Goal: Task Accomplishment & Management: Use online tool/utility

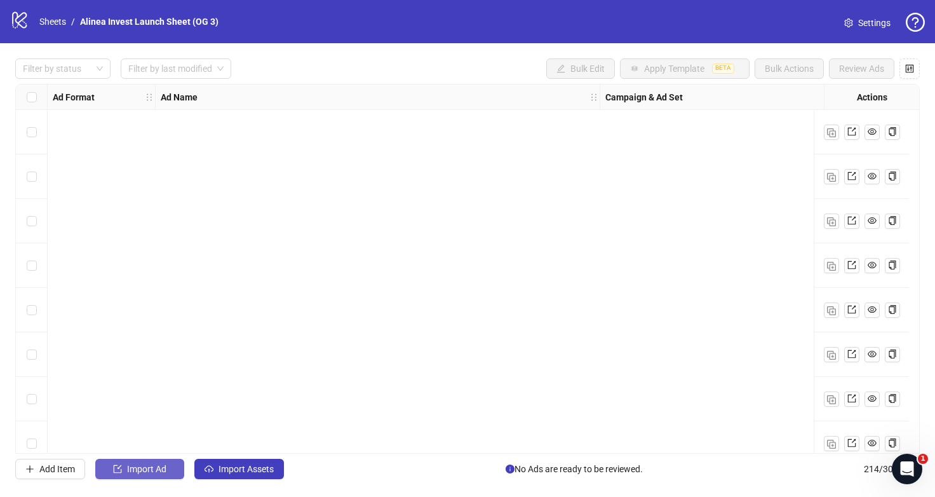
scroll to position [9181, 0]
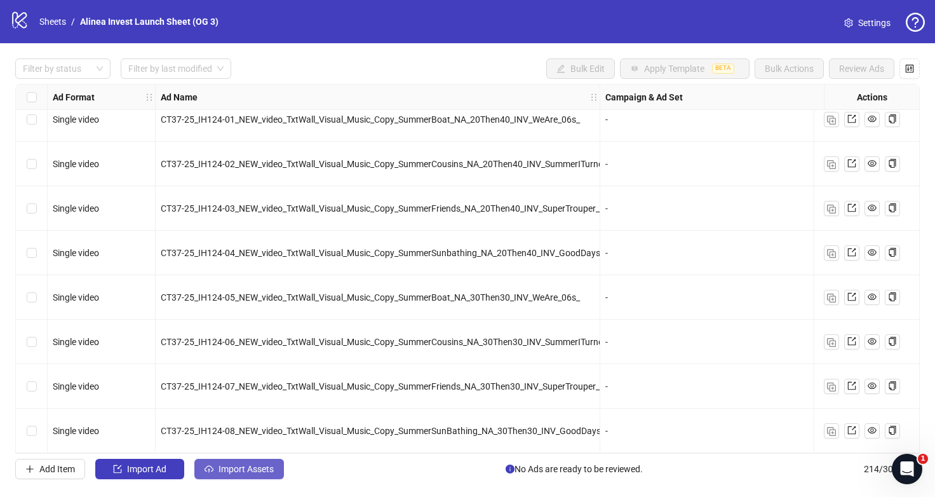
click at [252, 471] on span "Import Assets" at bounding box center [246, 469] width 55 height 10
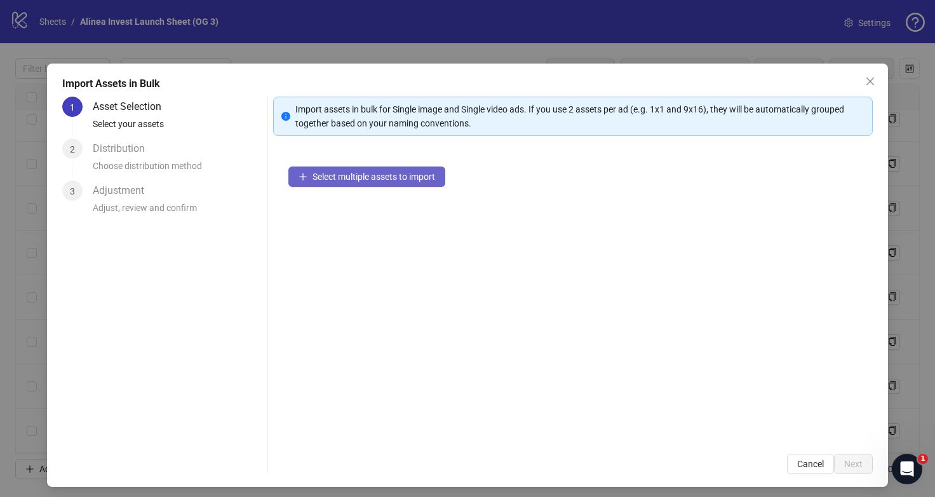
click at [339, 174] on span "Select multiple assets to import" at bounding box center [374, 177] width 123 height 10
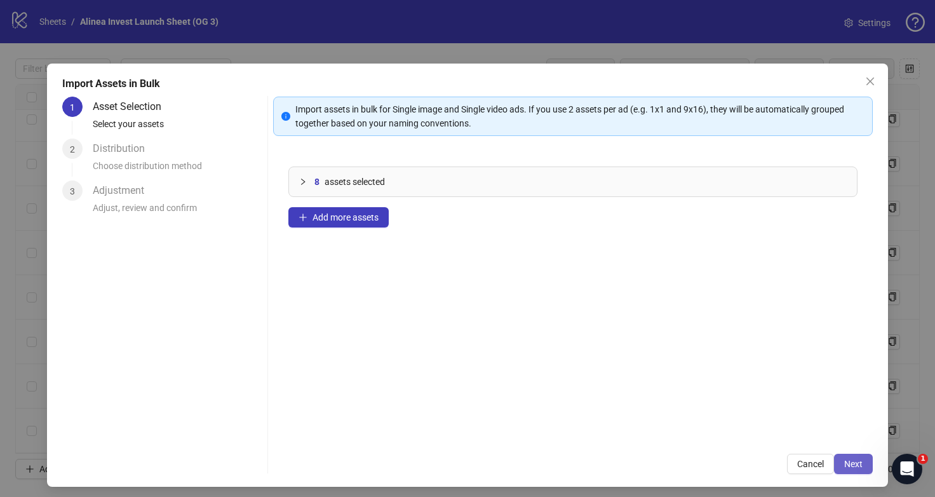
click at [841, 466] on button "Next" at bounding box center [853, 464] width 39 height 20
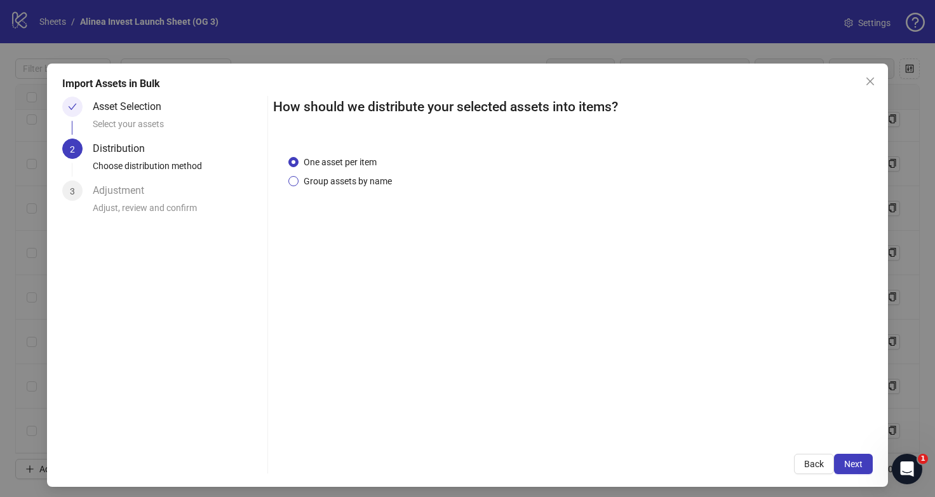
click at [376, 183] on span "Group assets by name" at bounding box center [348, 181] width 98 height 14
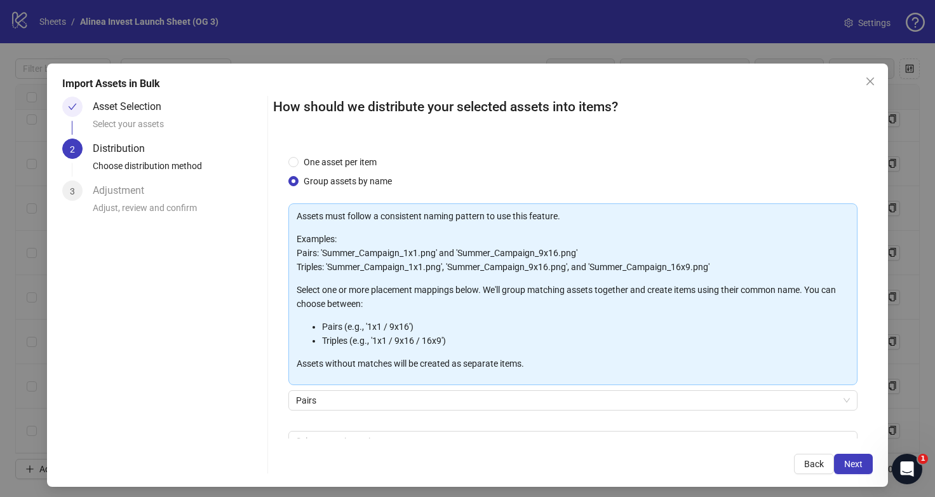
scroll to position [73, 0]
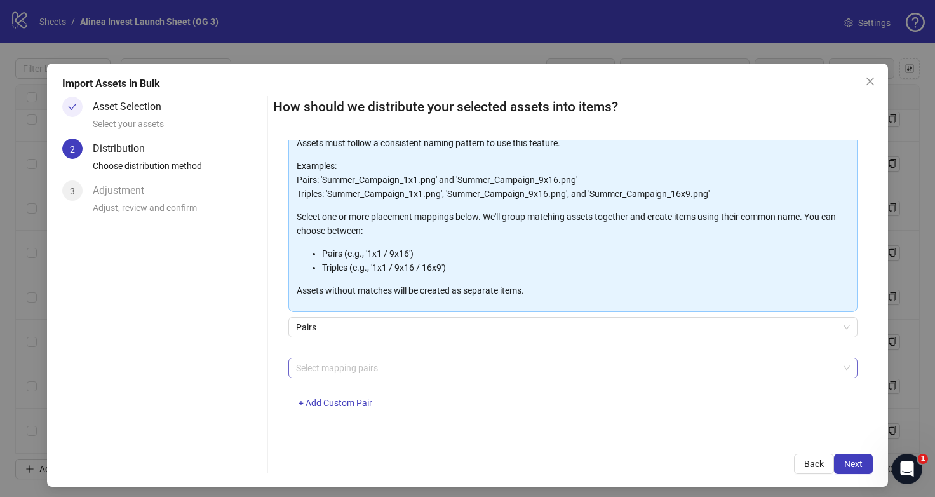
click at [371, 376] on div "Select mapping pairs" at bounding box center [573, 368] width 570 height 20
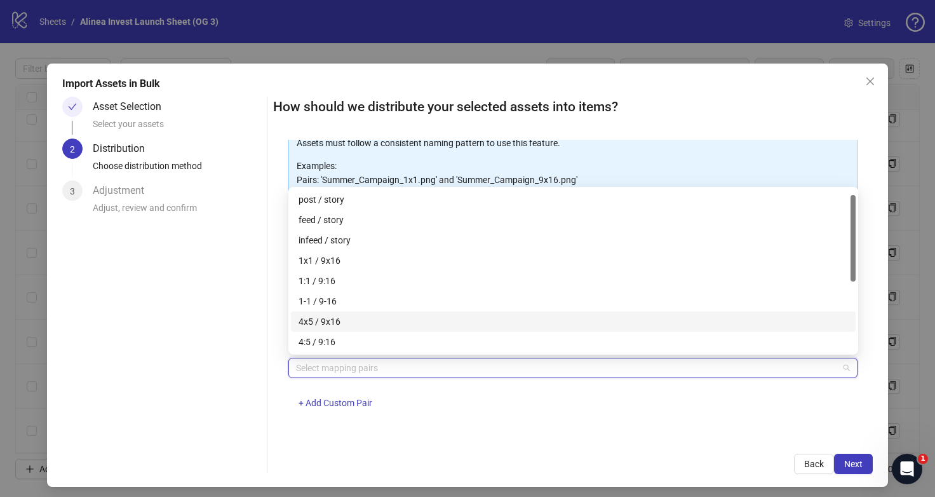
scroll to position [13, 0]
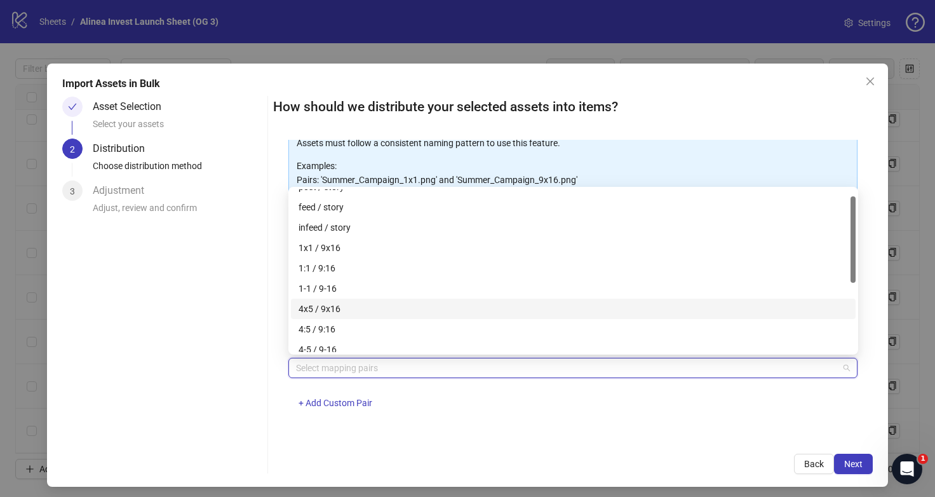
click at [365, 315] on div "4x5 / 9x16" at bounding box center [574, 309] width 550 height 14
click at [241, 399] on div "Asset Selection Select your assets 2 Distribution Choose distribution method 3 …" at bounding box center [162, 285] width 200 height 377
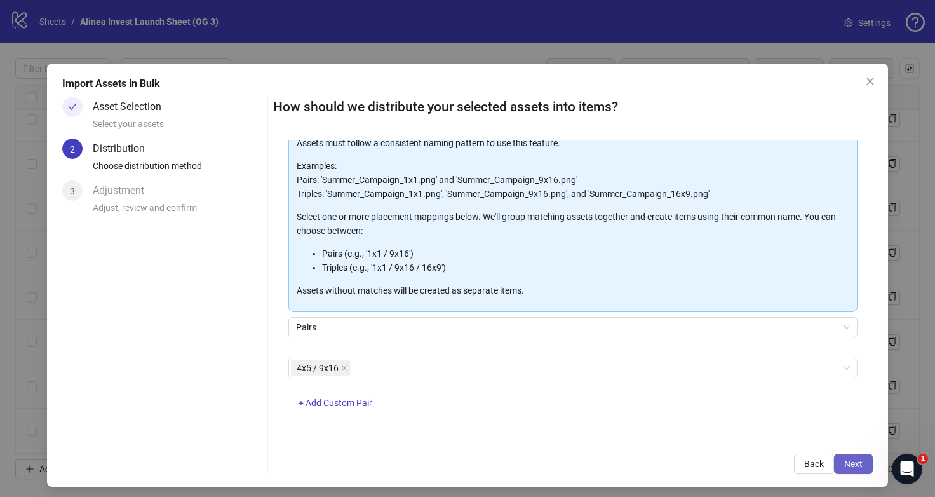
click at [866, 458] on button "Next" at bounding box center [853, 464] width 39 height 20
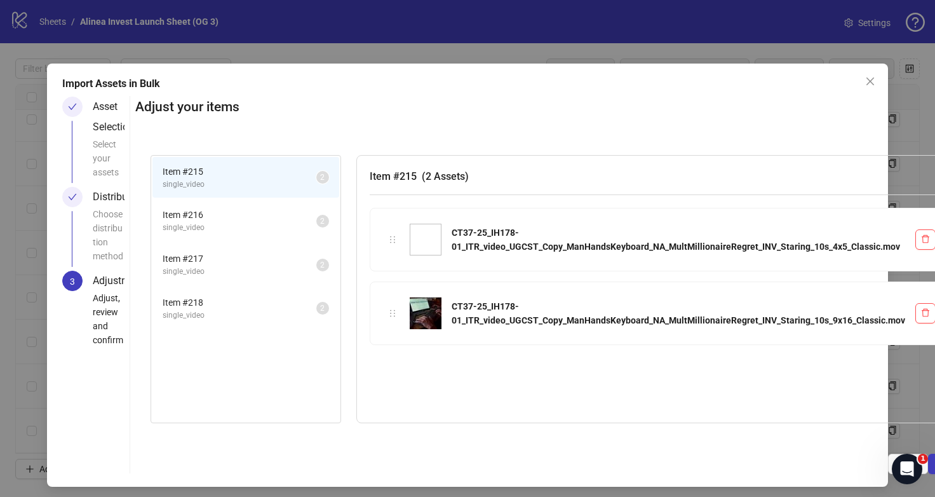
scroll to position [0, 41]
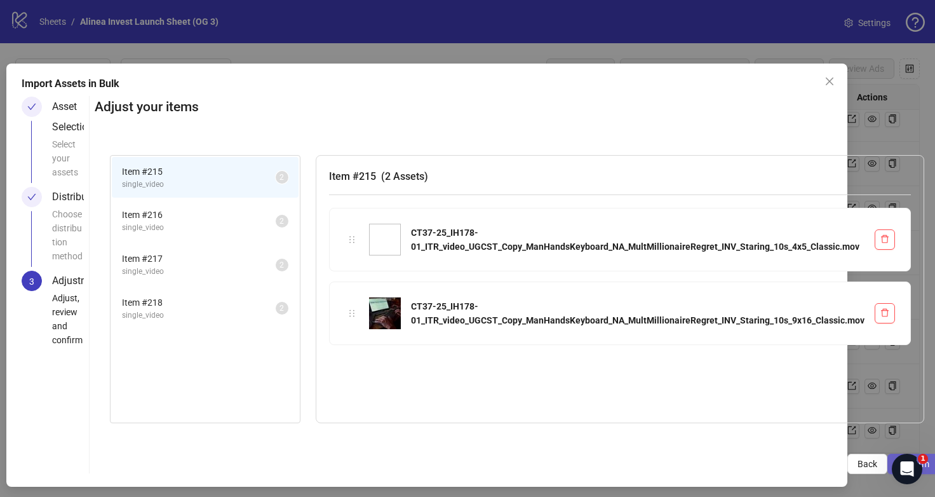
click at [890, 456] on button "Confirm" at bounding box center [914, 464] width 52 height 20
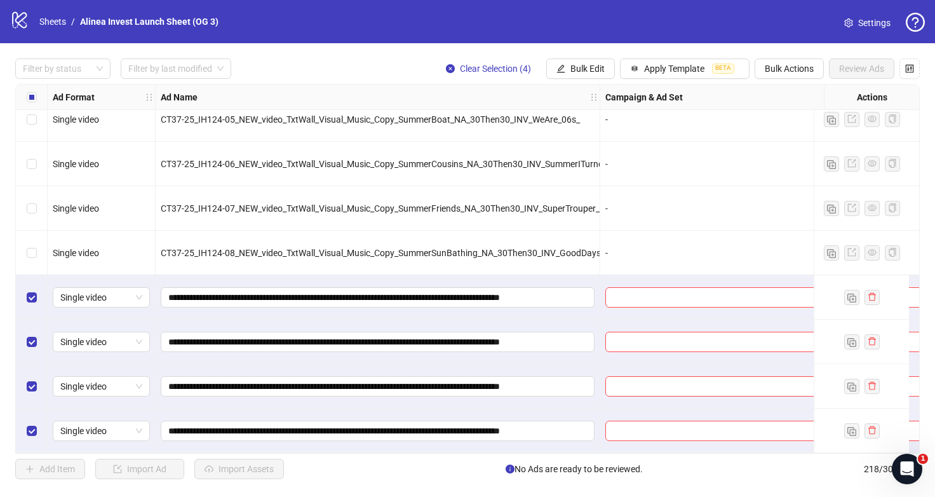
scroll to position [9359, 370]
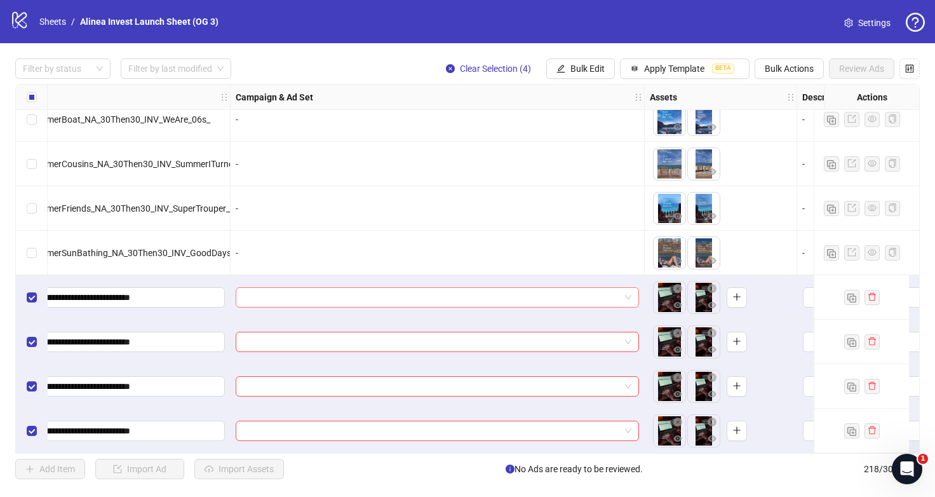
click at [628, 293] on span at bounding box center [437, 297] width 388 height 19
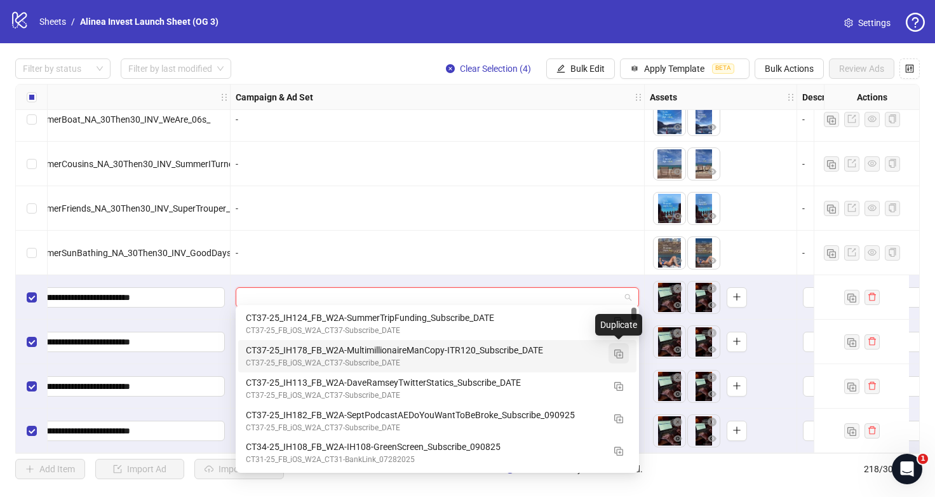
click at [621, 356] on img "button" at bounding box center [618, 353] width 9 height 9
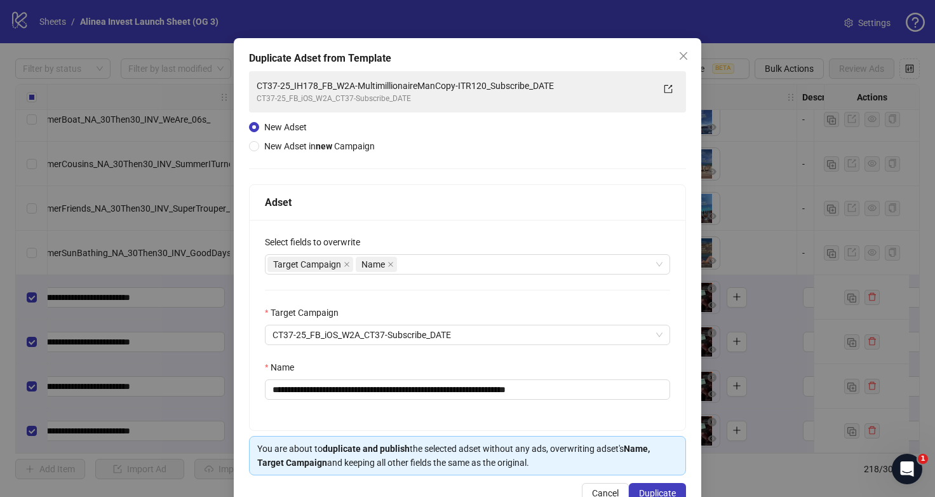
scroll to position [26, 0]
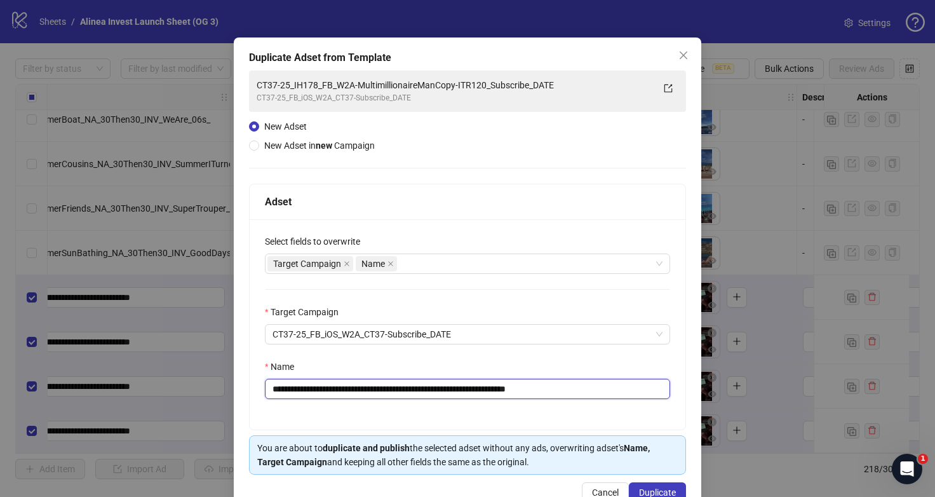
click at [646, 395] on input "**********" at bounding box center [467, 389] width 405 height 20
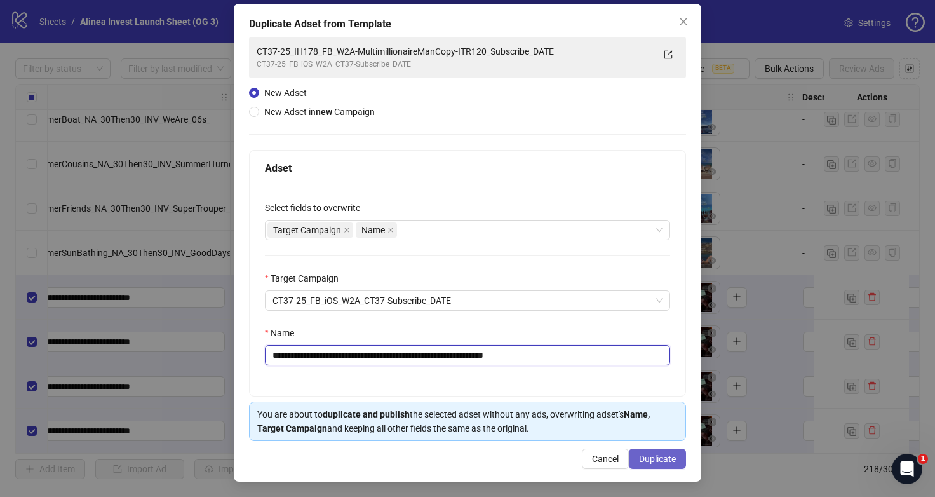
type input "**********"
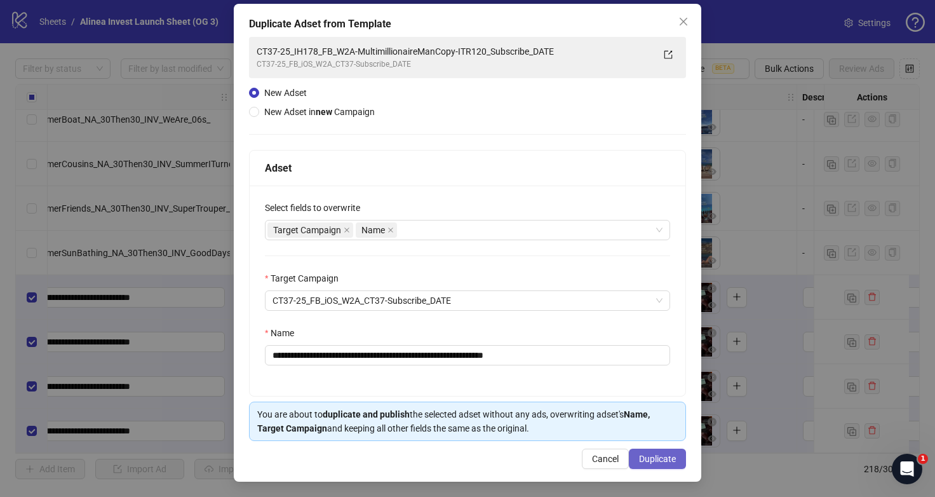
click at [649, 459] on span "Duplicate" at bounding box center [657, 459] width 37 height 10
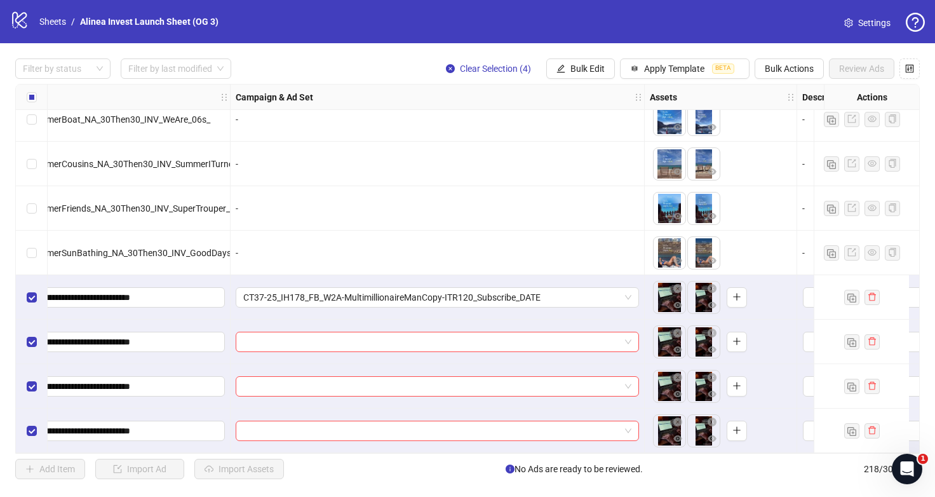
scroll to position [9359, 388]
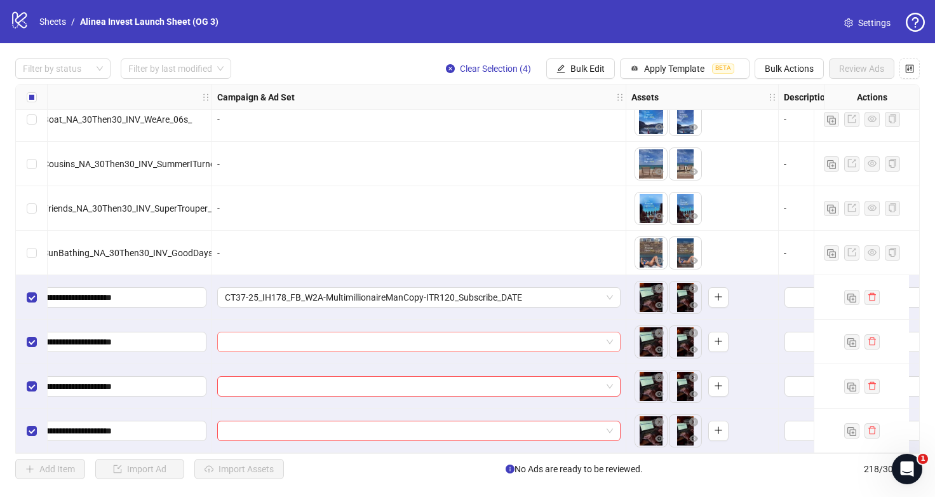
click at [611, 336] on span at bounding box center [419, 341] width 388 height 19
click at [585, 69] on span "Bulk Edit" at bounding box center [588, 69] width 34 height 10
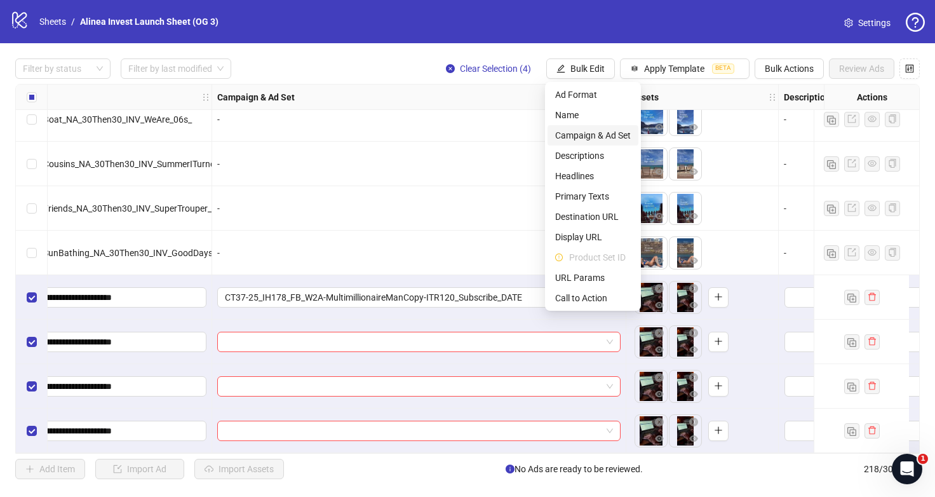
click at [609, 135] on span "Campaign & Ad Set" at bounding box center [593, 135] width 76 height 14
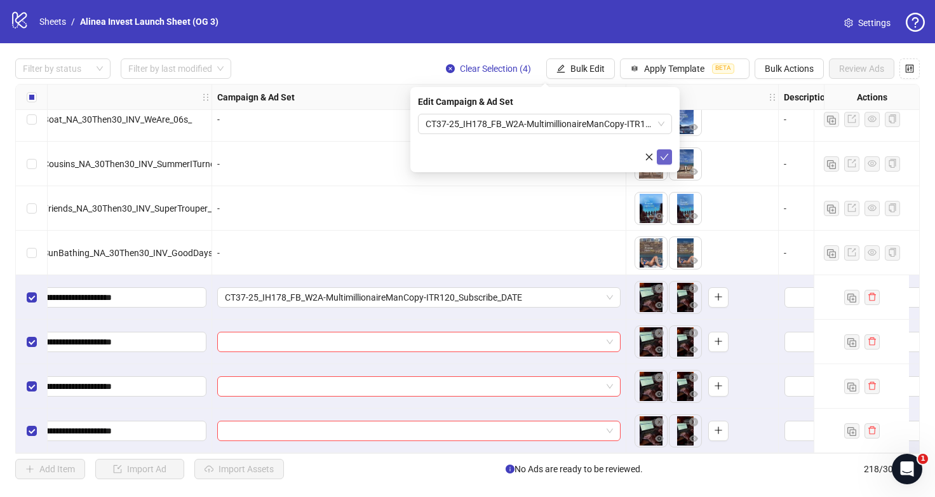
click at [662, 153] on icon "check" at bounding box center [664, 157] width 9 height 9
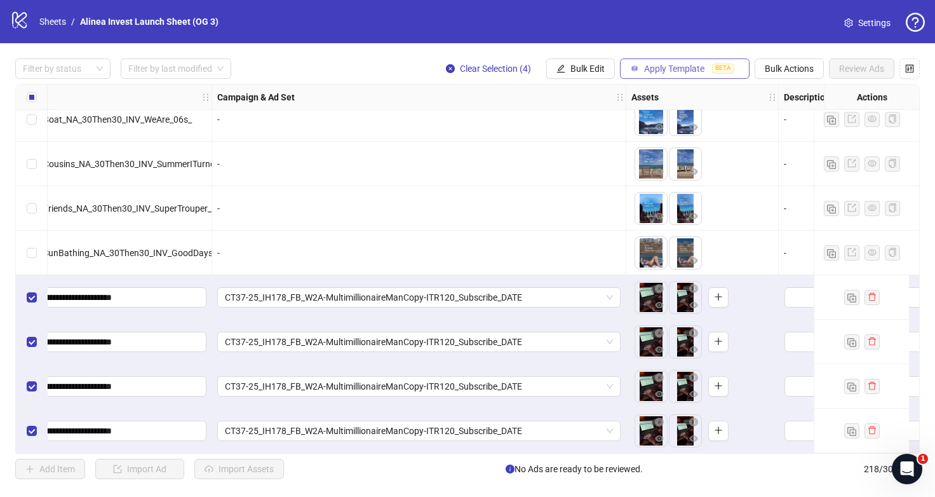
click at [669, 65] on span "Apply Template" at bounding box center [674, 69] width 60 height 10
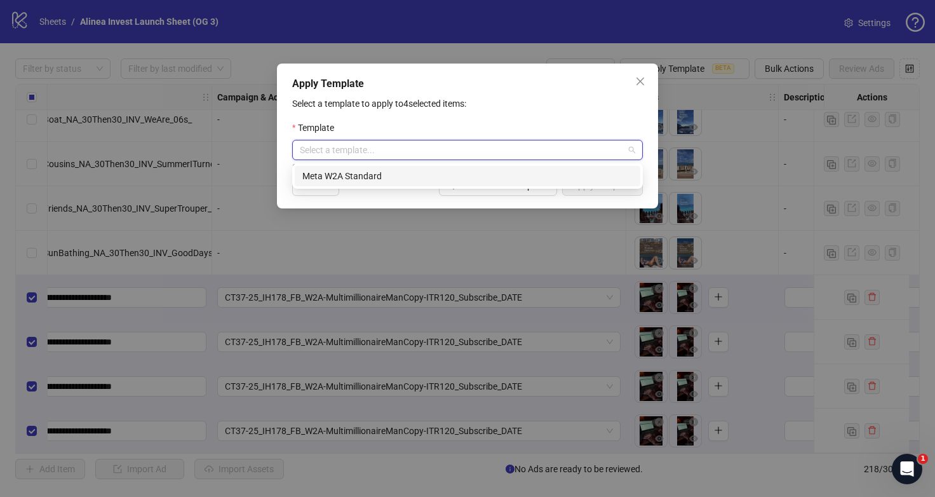
click at [484, 156] on input "search" at bounding box center [462, 149] width 324 height 19
click at [428, 187] on div "ad86f89a-f86e-4f5f-808b-37021f2fa763 Meta W2A Standard" at bounding box center [467, 175] width 351 height 25
click at [430, 179] on div "Meta W2A Standard" at bounding box center [467, 176] width 330 height 14
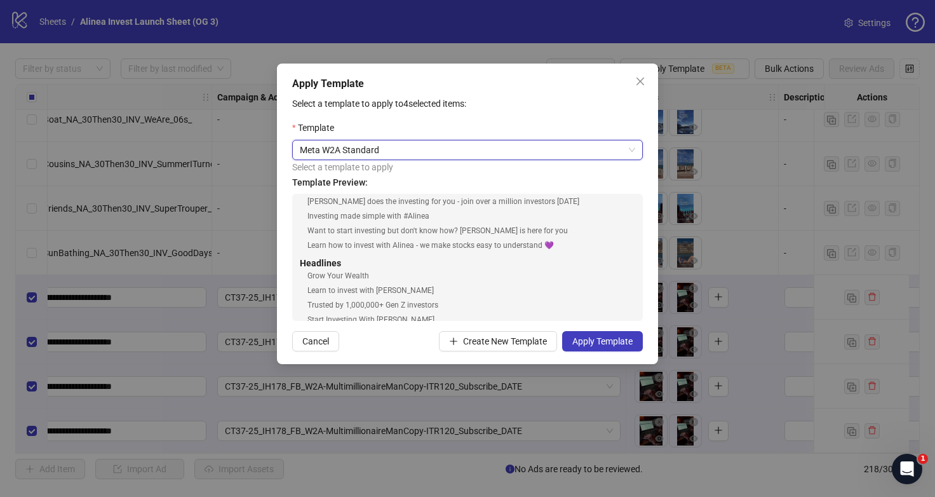
scroll to position [0, 0]
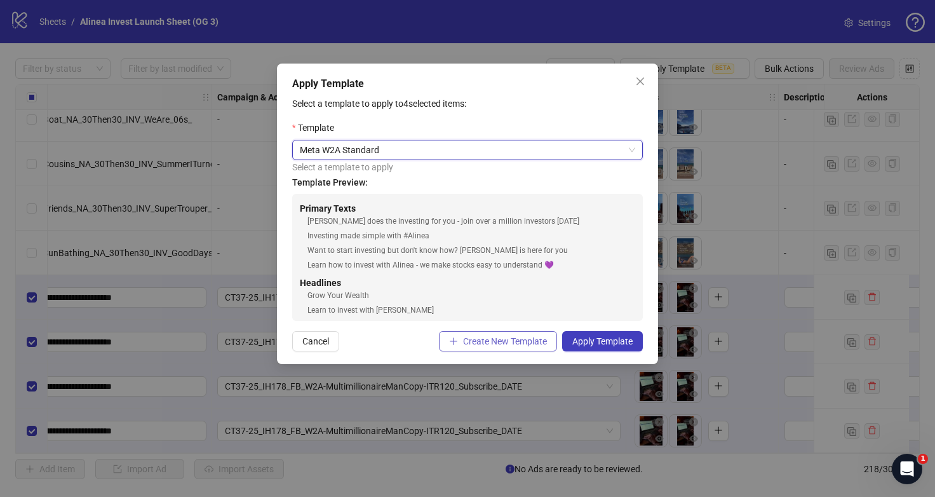
click at [517, 349] on button "Create New Template" at bounding box center [498, 341] width 118 height 20
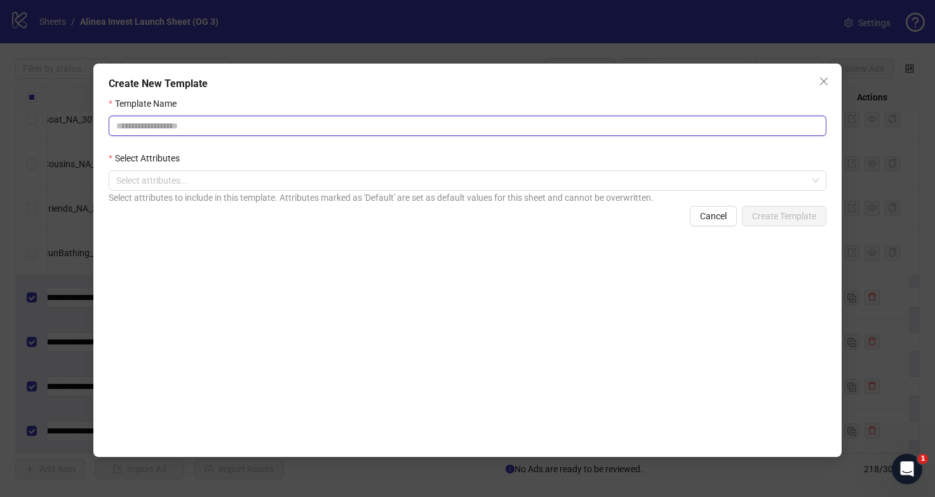
click at [210, 127] on input "Template Name" at bounding box center [468, 126] width 718 height 20
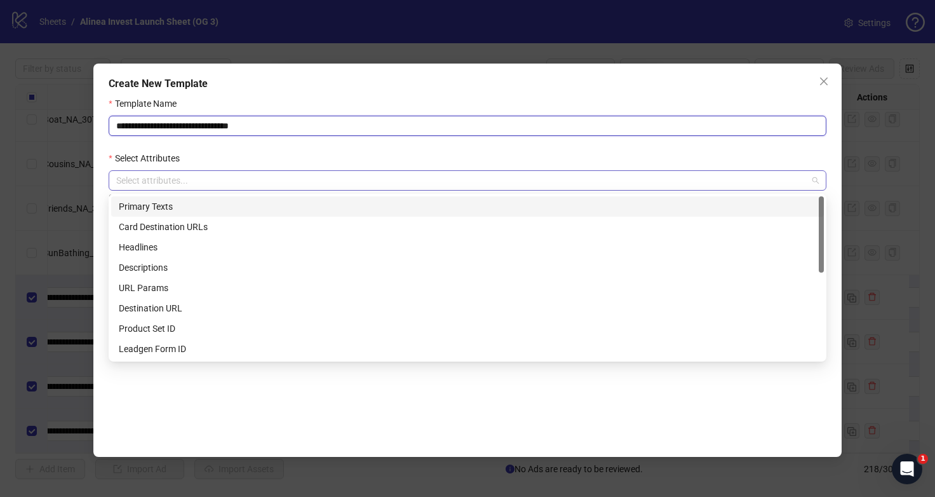
click at [161, 177] on div at bounding box center [461, 181] width 700 height 18
type input "**********"
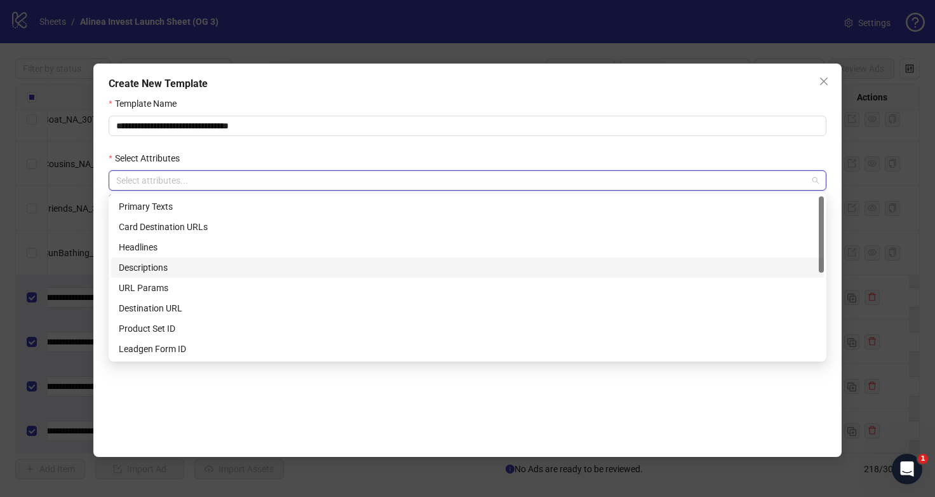
click at [164, 268] on div "Descriptions" at bounding box center [468, 268] width 698 height 14
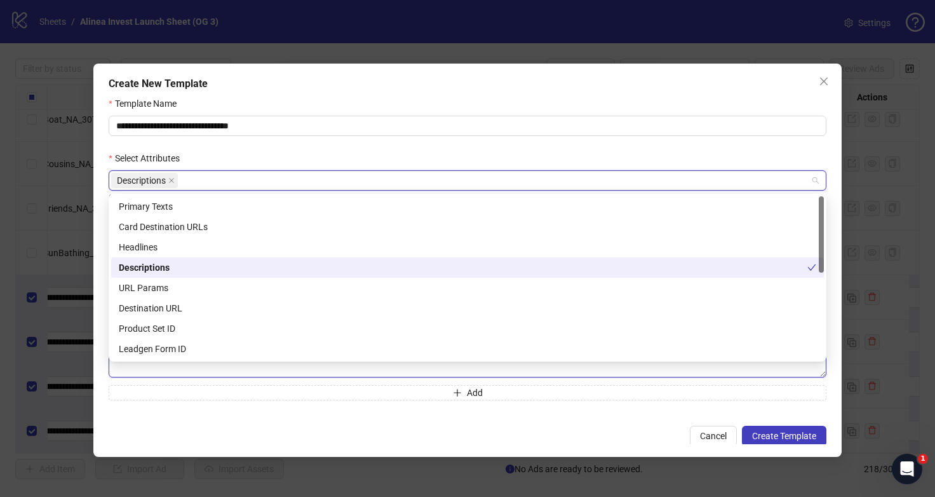
click at [244, 370] on textarea "Multi-text input container - paste or copy values" at bounding box center [468, 360] width 718 height 34
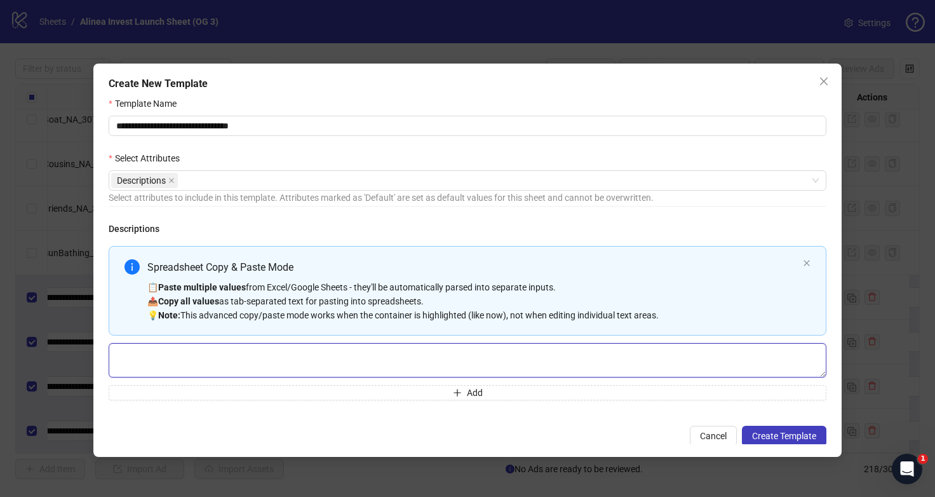
scroll to position [2, 0]
paste textarea "**********"
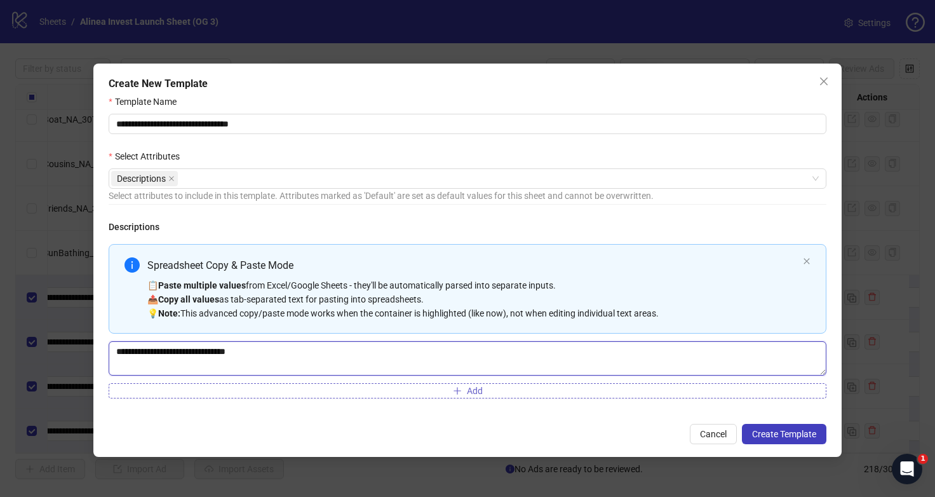
type textarea "**********"
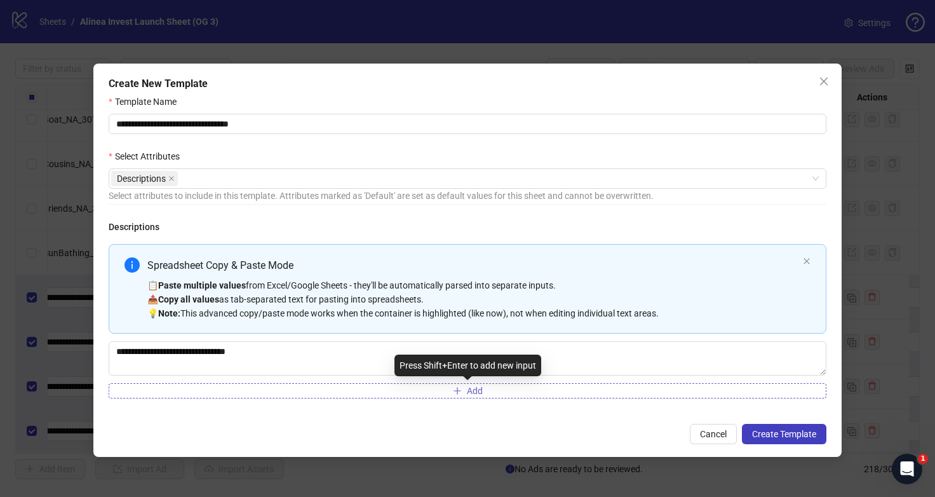
click at [294, 385] on button "Add" at bounding box center [468, 390] width 718 height 15
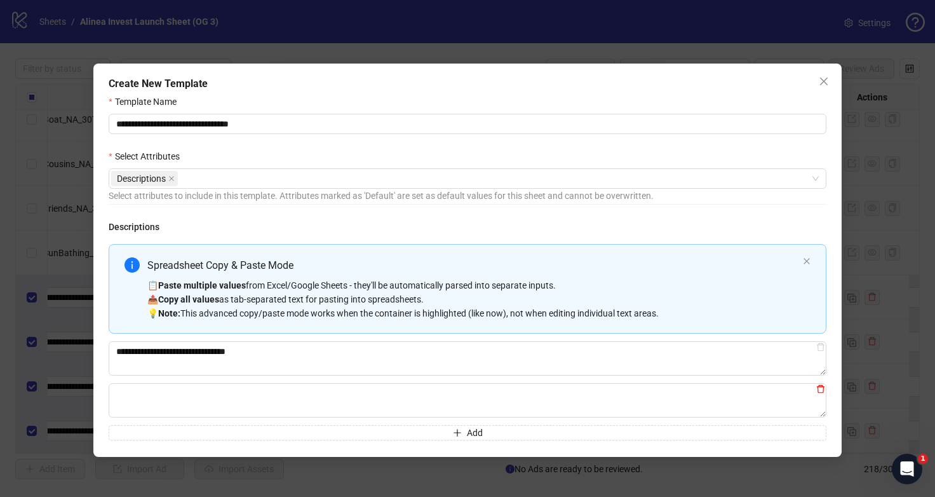
click at [822, 393] on icon "delete" at bounding box center [821, 388] width 9 height 9
click at [349, 180] on div "Descriptions" at bounding box center [461, 179] width 700 height 18
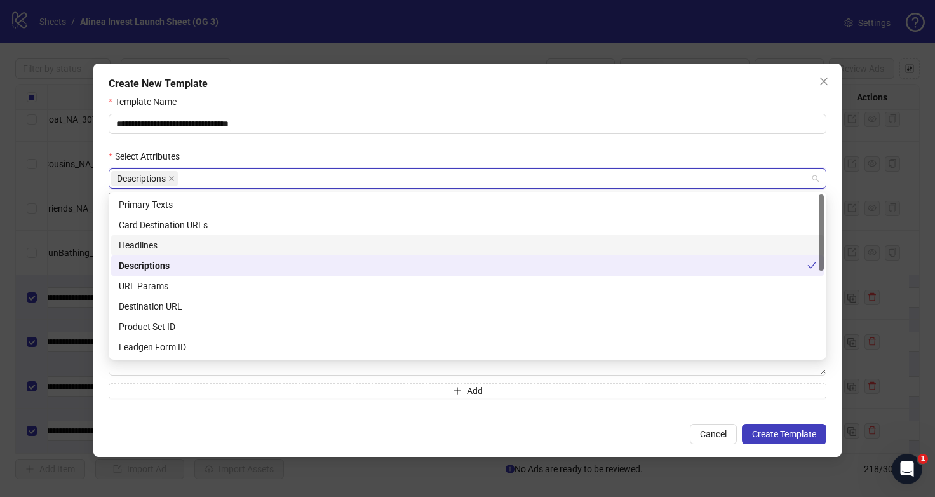
click at [283, 240] on div "Headlines" at bounding box center [468, 245] width 698 height 14
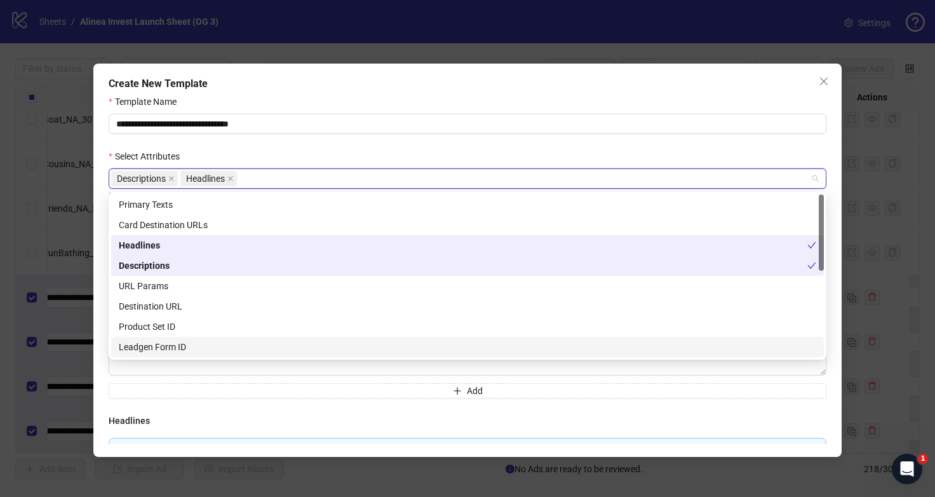
click at [255, 411] on div "**********" at bounding box center [468, 347] width 718 height 254
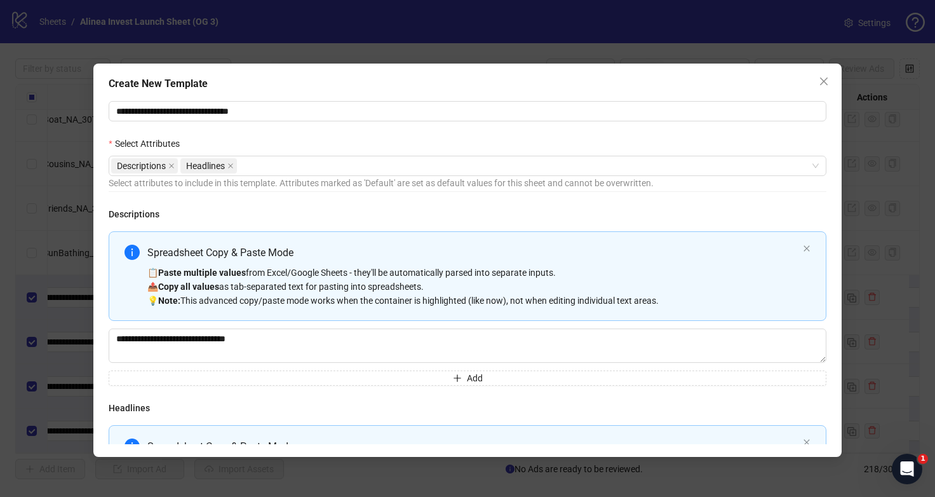
scroll to position [0, 0]
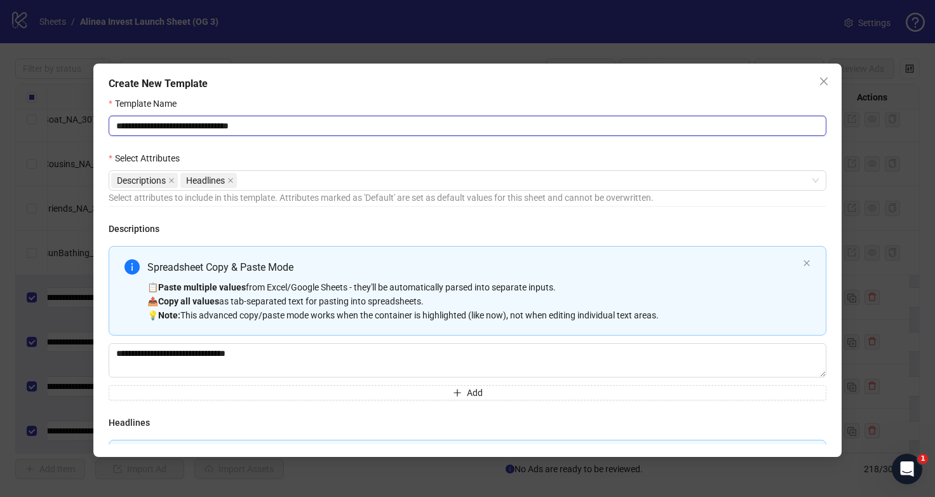
click at [220, 126] on input "**********" at bounding box center [468, 126] width 718 height 20
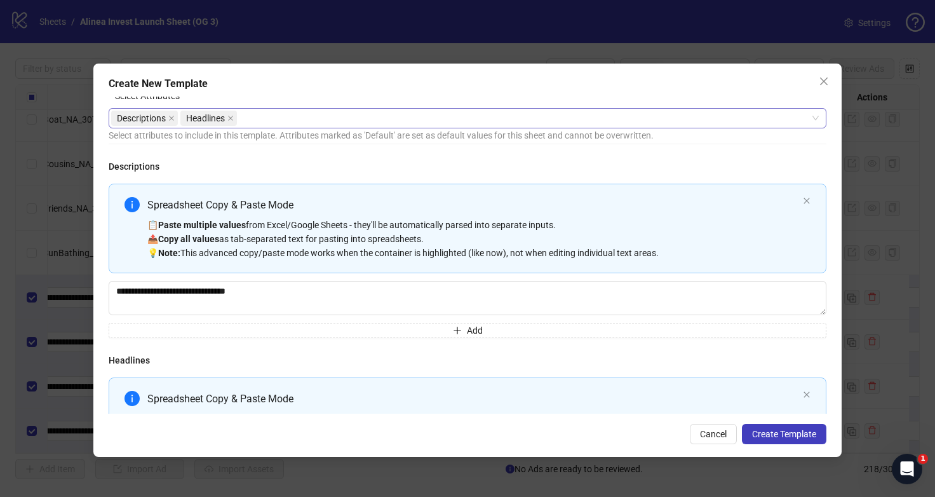
scroll to position [119, 0]
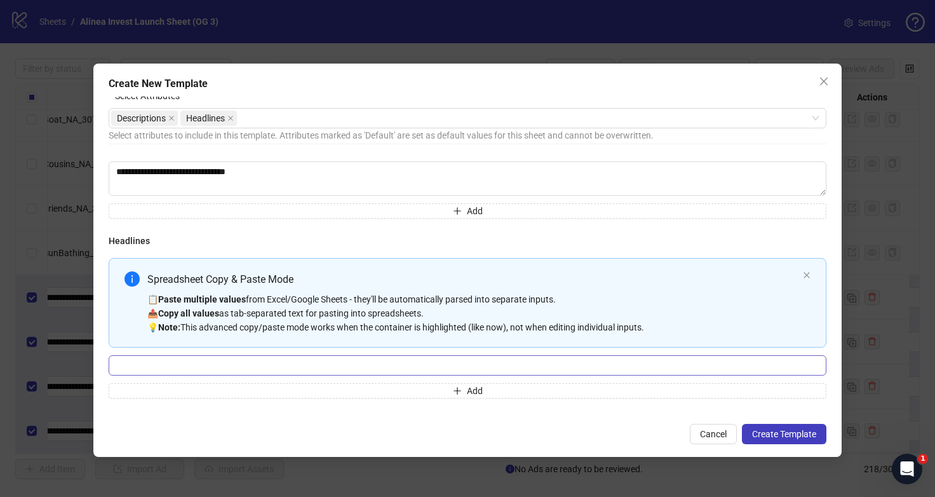
type input "**********"
click at [223, 372] on input "Multi-input container - paste or copy values" at bounding box center [468, 365] width 718 height 20
paste input "**********"
type input "**********"
click at [267, 386] on button "Add" at bounding box center [468, 390] width 718 height 15
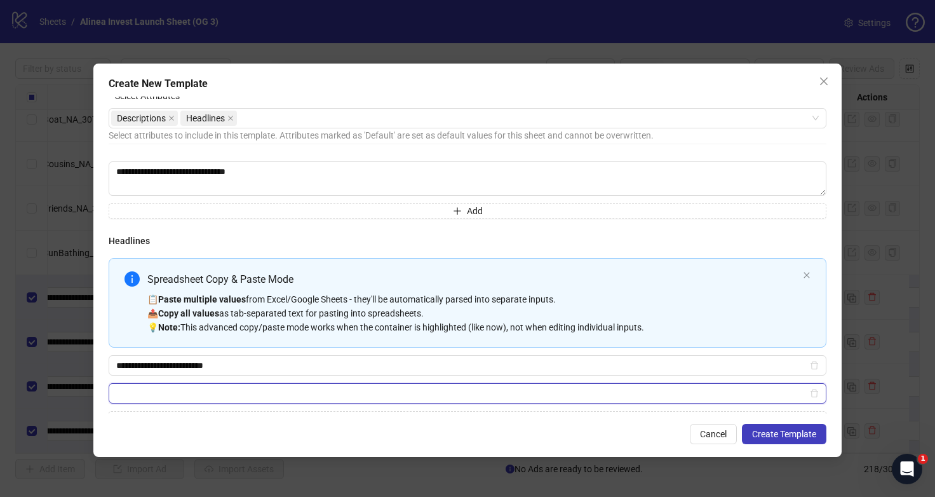
paste input "**********"
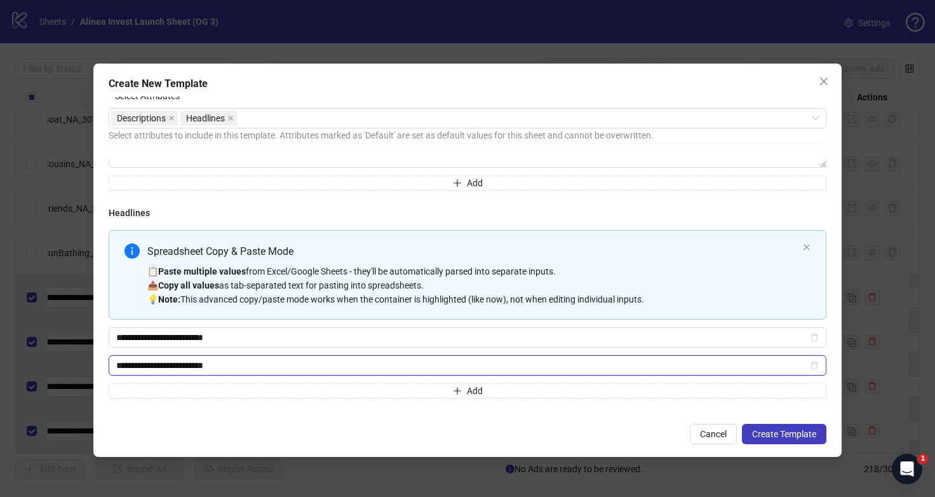
type input "**********"
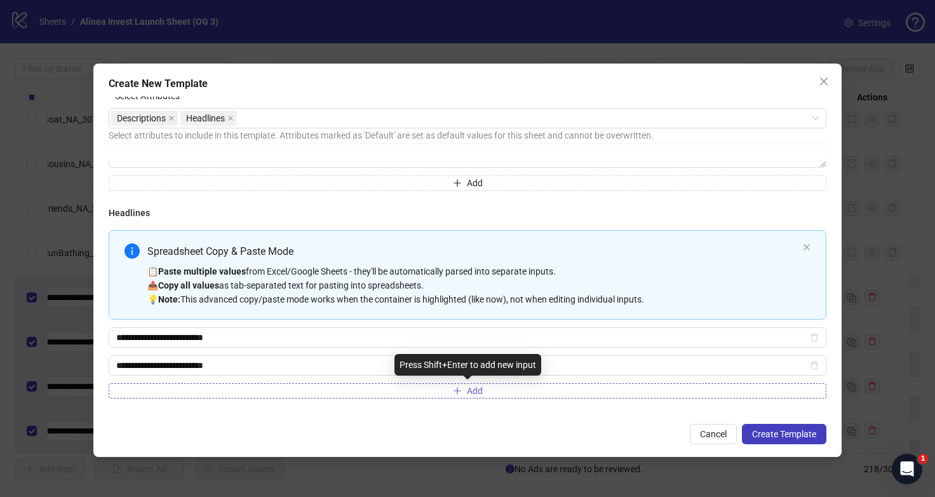
click at [303, 397] on button "Add" at bounding box center [468, 390] width 718 height 15
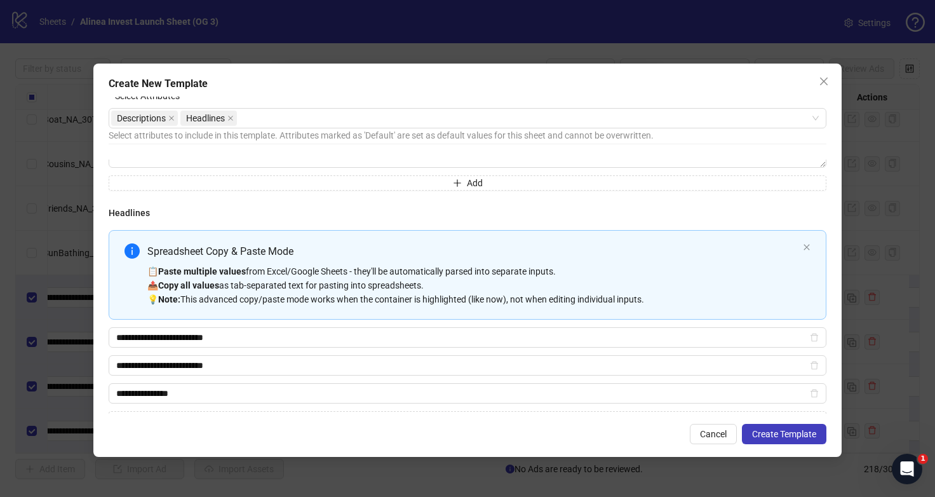
type input "**********"
click at [280, 377] on div "**********" at bounding box center [468, 328] width 718 height 196
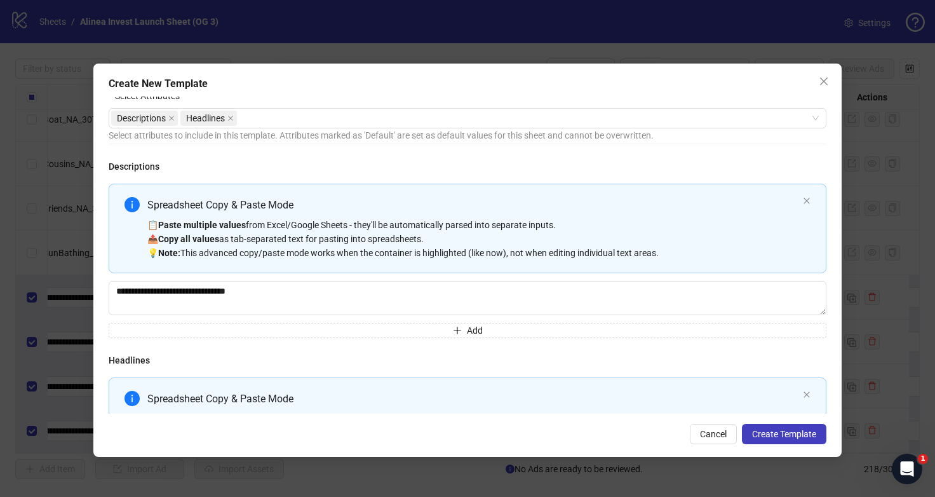
scroll to position [0, 0]
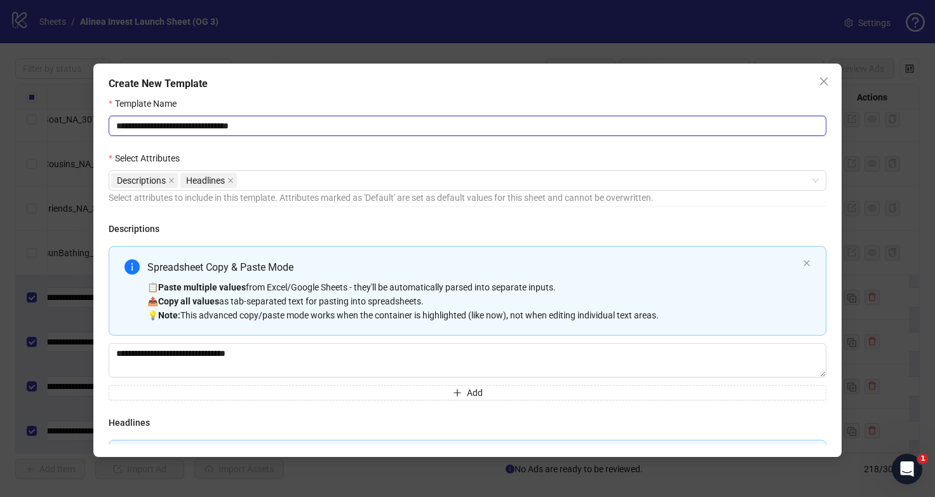
click at [218, 129] on input "**********" at bounding box center [468, 126] width 718 height 20
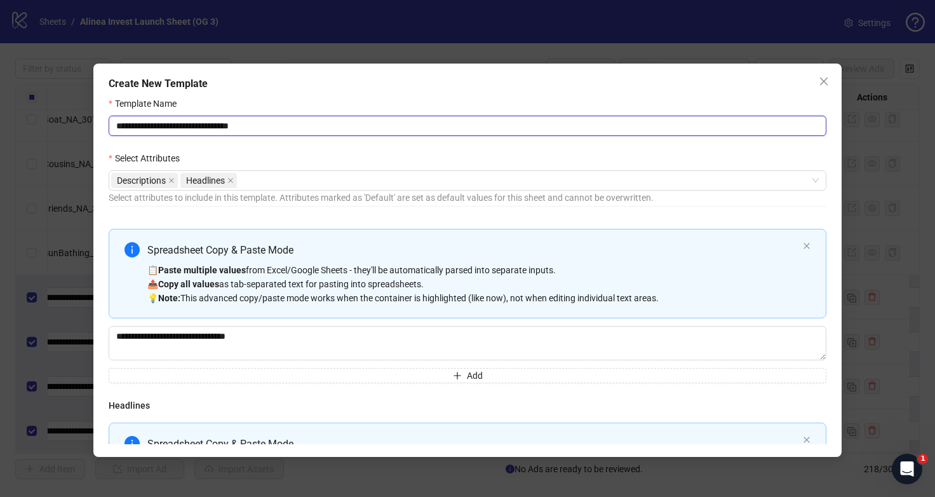
click at [163, 126] on input "**********" at bounding box center [468, 126] width 718 height 20
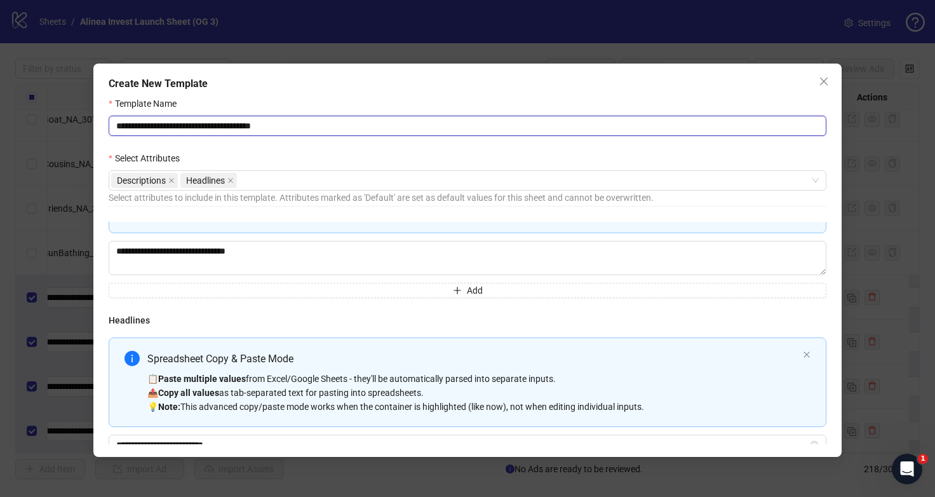
scroll to position [0, 0]
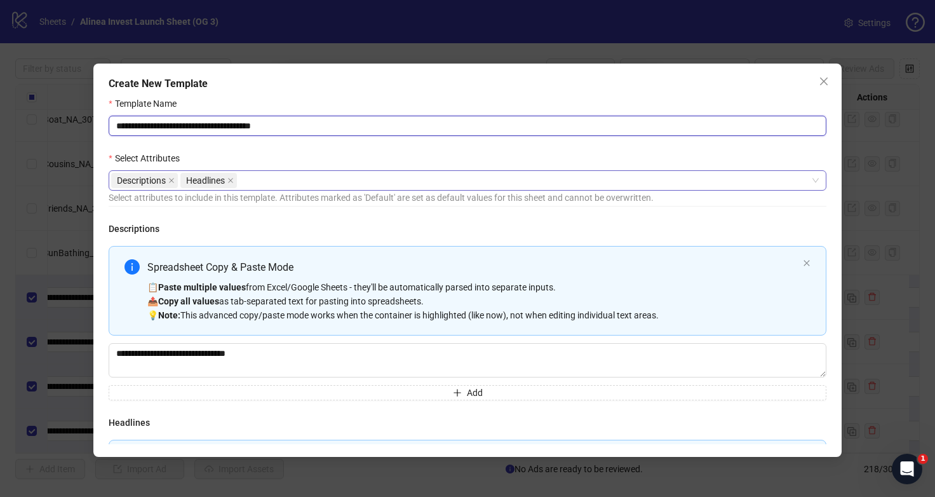
click at [302, 180] on div "Descriptions Headlines" at bounding box center [461, 181] width 700 height 18
type input "**********"
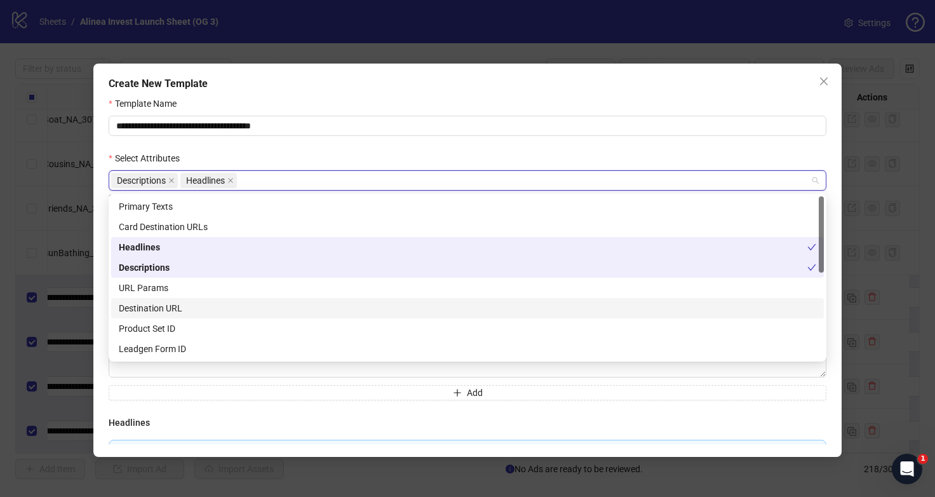
click at [217, 308] on div "Destination URL" at bounding box center [468, 308] width 698 height 14
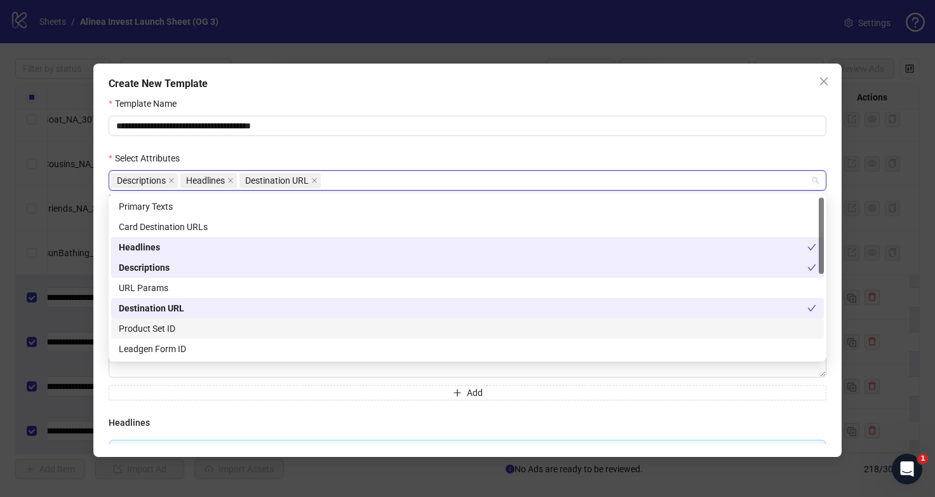
scroll to position [24, 0]
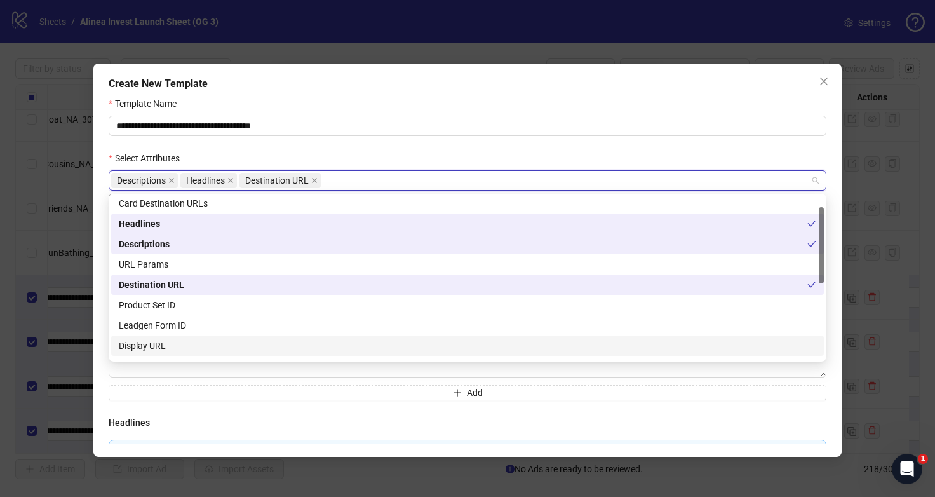
click at [269, 343] on div "Display URL" at bounding box center [468, 346] width 698 height 14
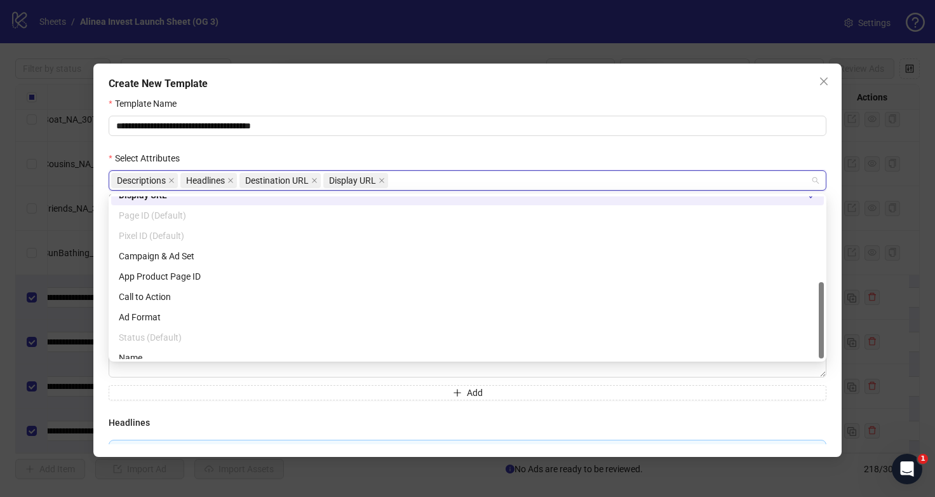
scroll to position [183, 0]
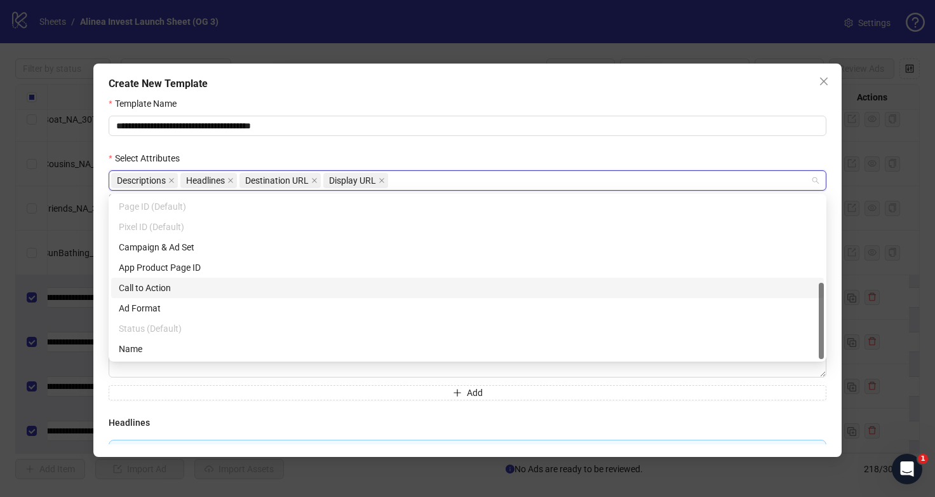
click at [235, 286] on div "Call to Action" at bounding box center [468, 288] width 698 height 14
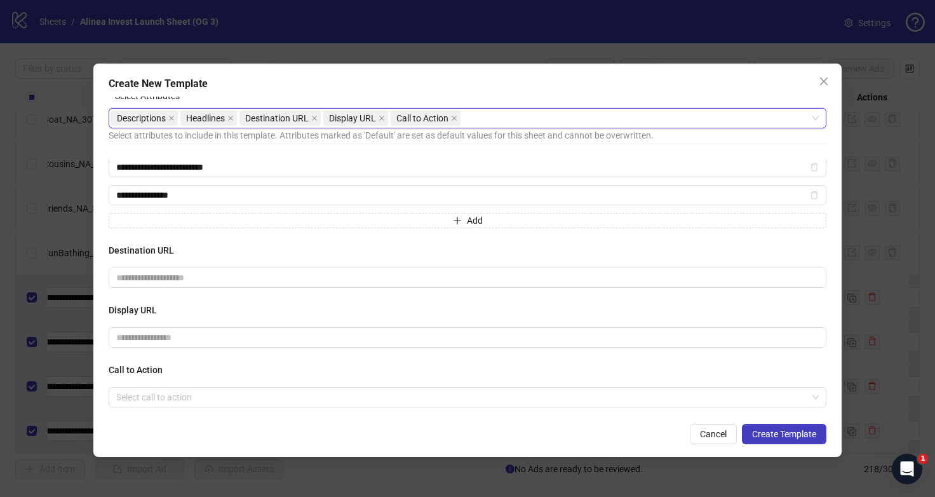
scroll to position [355, 0]
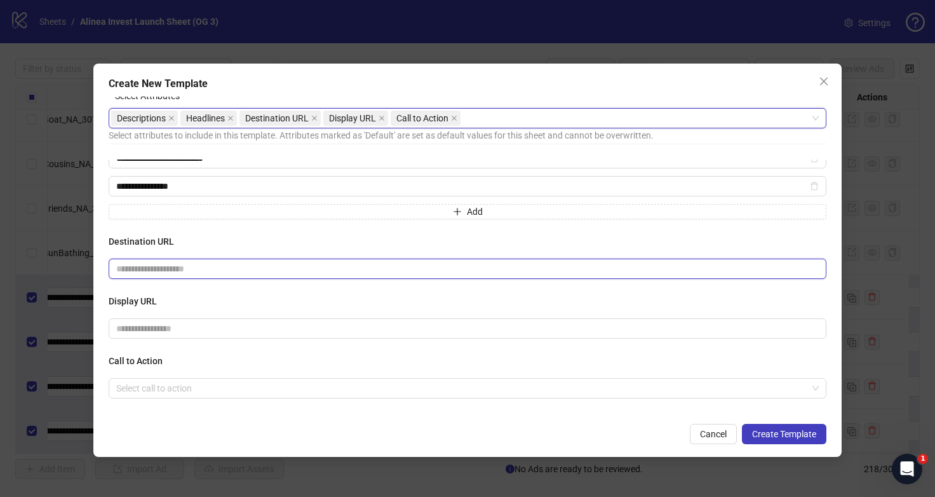
click at [156, 265] on input "text" at bounding box center [462, 269] width 693 height 14
paste input "**********"
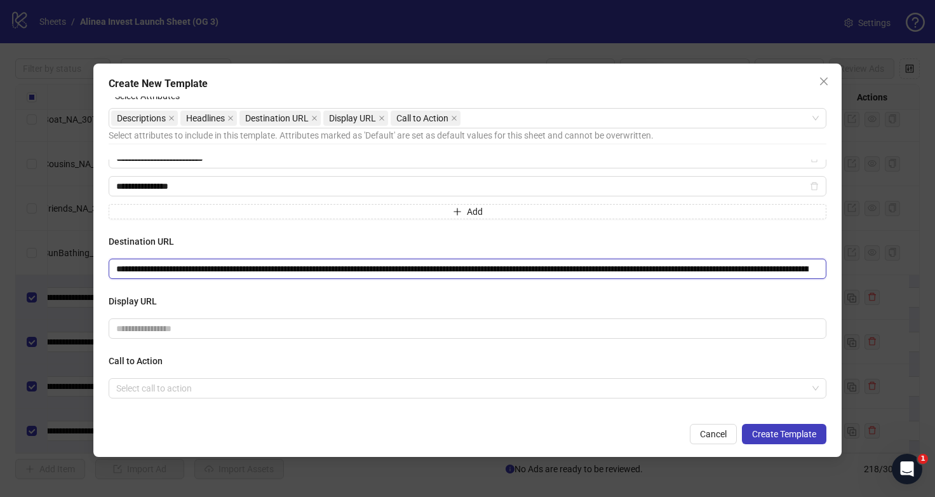
scroll to position [0, 698]
type input "**********"
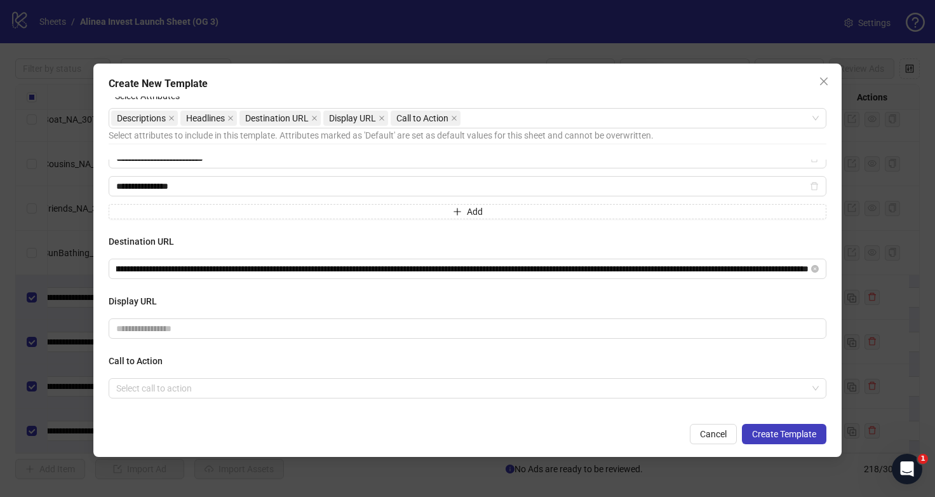
click at [405, 285] on div "**********" at bounding box center [468, 286] width 718 height 254
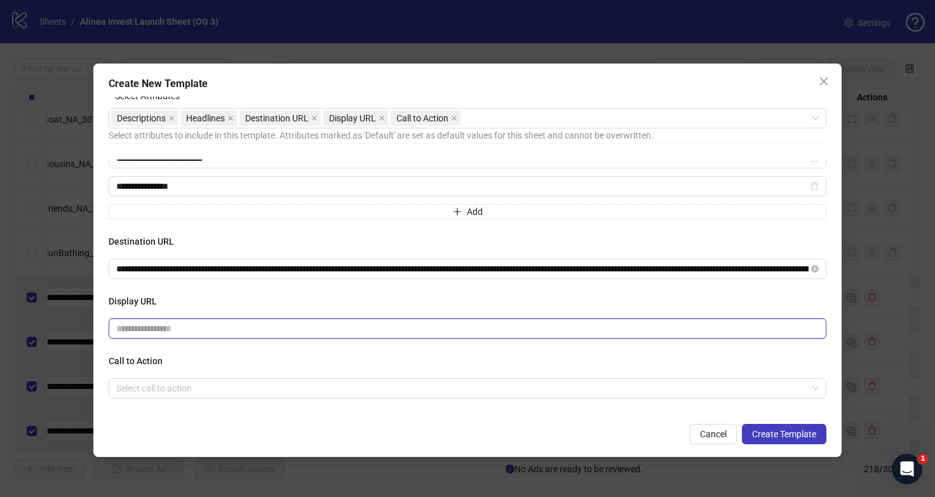
click at [167, 327] on input "text" at bounding box center [468, 328] width 718 height 20
paste input "**********"
type input "**********"
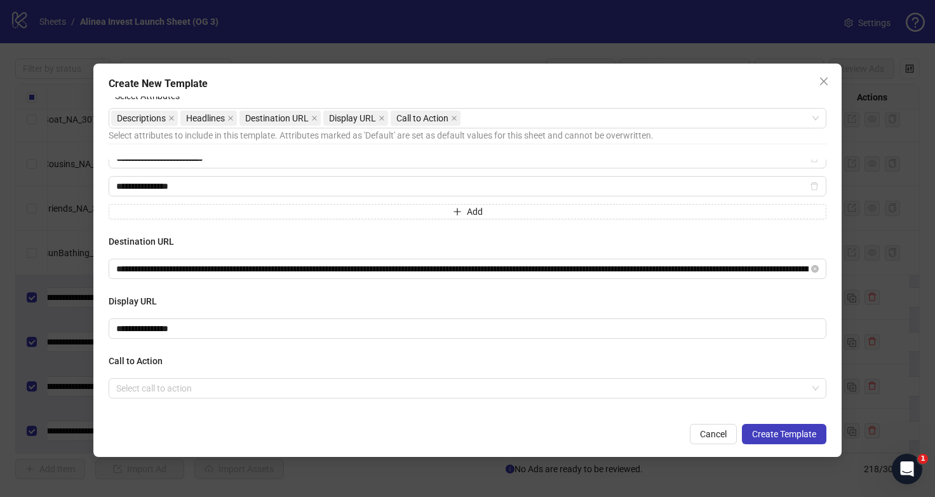
click at [201, 304] on h4 "Display URL" at bounding box center [468, 301] width 718 height 14
click at [203, 386] on input "search" at bounding box center [461, 388] width 691 height 19
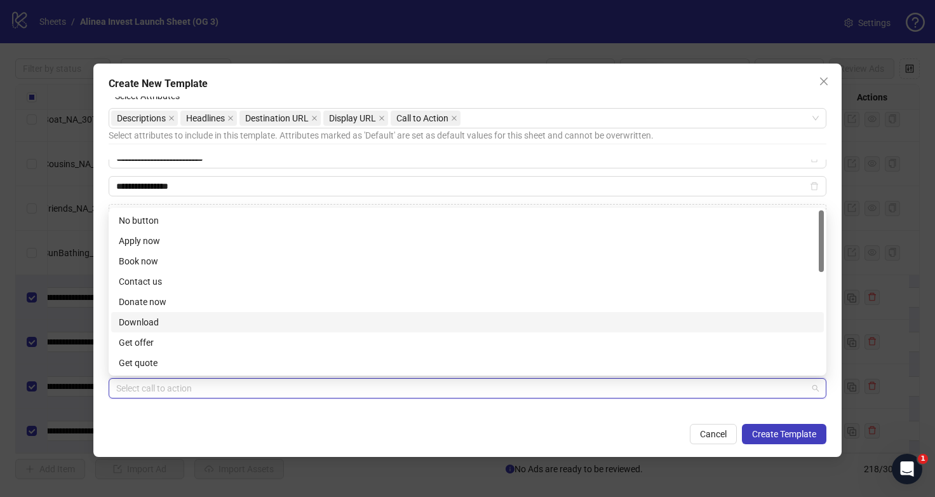
click at [178, 316] on div "Download" at bounding box center [468, 322] width 698 height 14
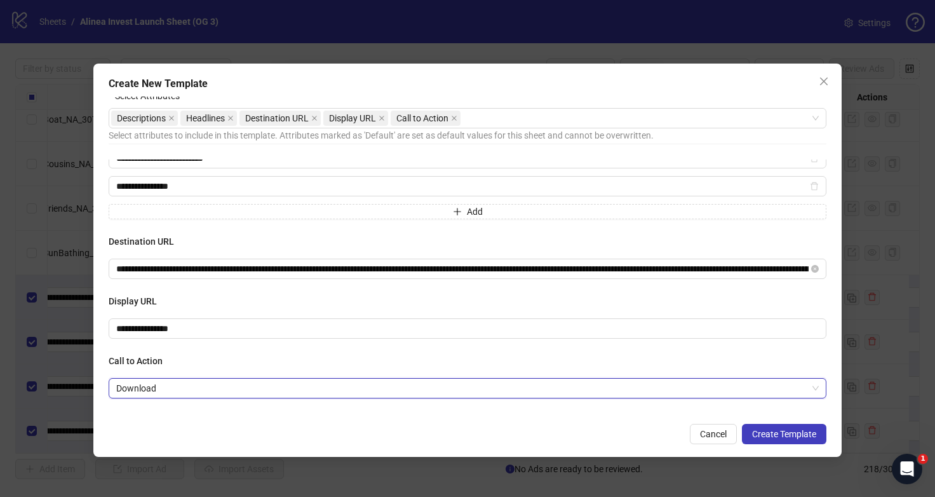
click at [219, 428] on div "Cancel Create Template" at bounding box center [468, 434] width 718 height 20
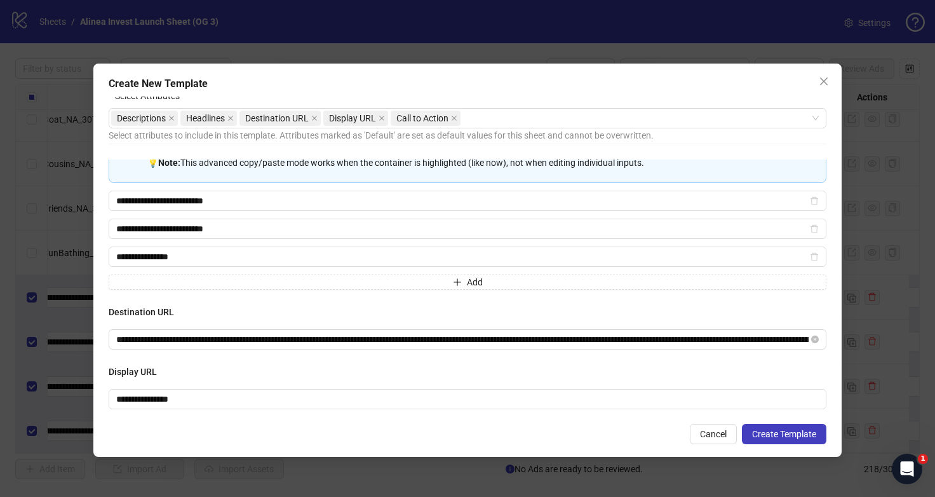
scroll to position [355, 0]
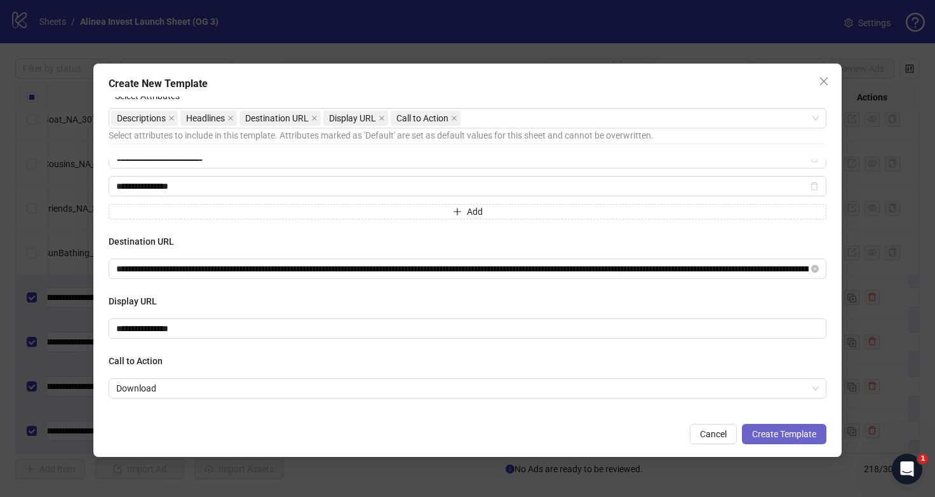
click at [777, 424] on button "Create Template" at bounding box center [784, 434] width 85 height 20
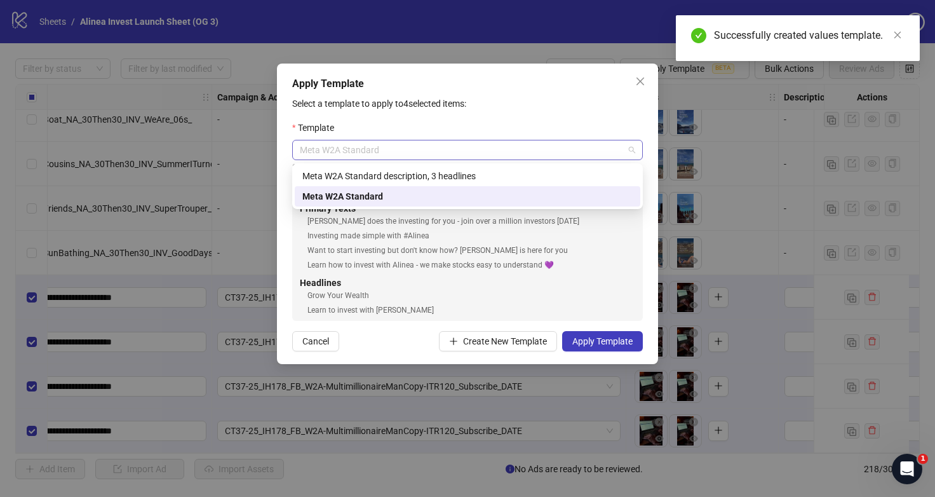
click at [426, 142] on span "Meta W2A Standard" at bounding box center [468, 149] width 336 height 19
click at [401, 175] on div "Meta W2A Standard description, 3 headlines" at bounding box center [467, 176] width 330 height 14
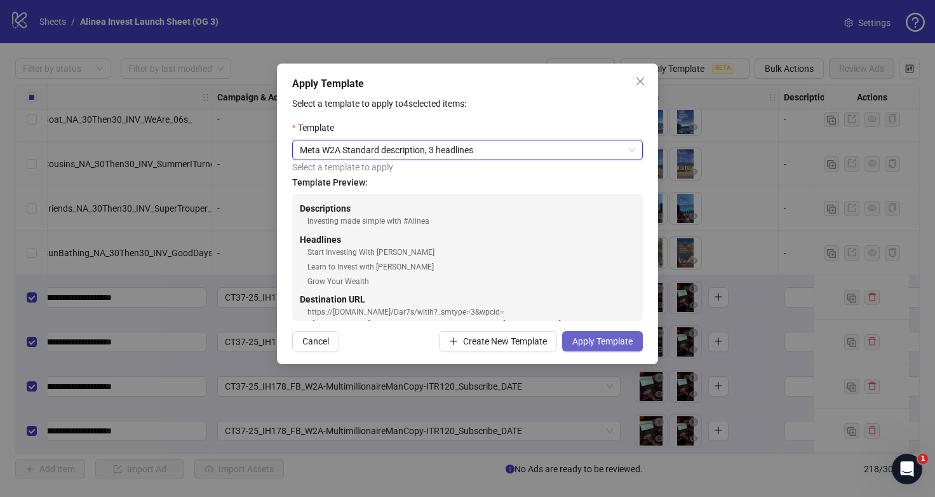
click at [594, 337] on span "Apply Template" at bounding box center [603, 341] width 60 height 10
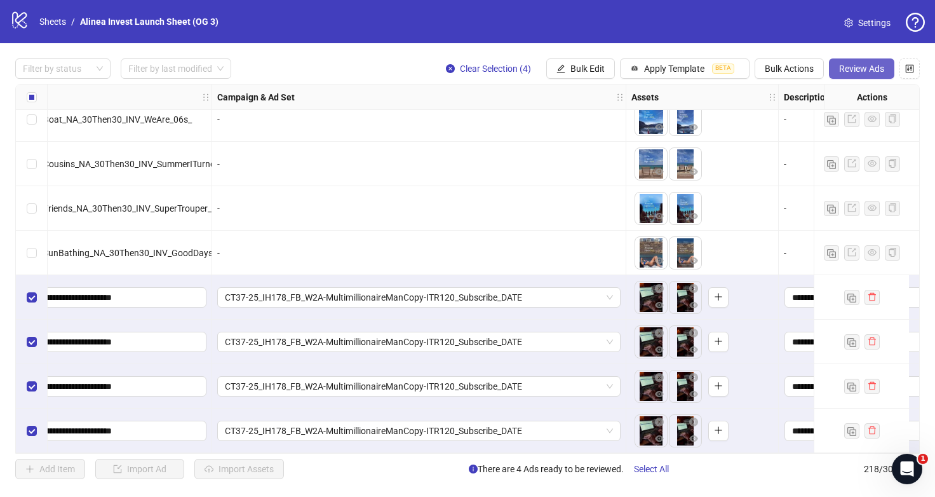
click at [864, 67] on span "Review Ads" at bounding box center [861, 69] width 45 height 10
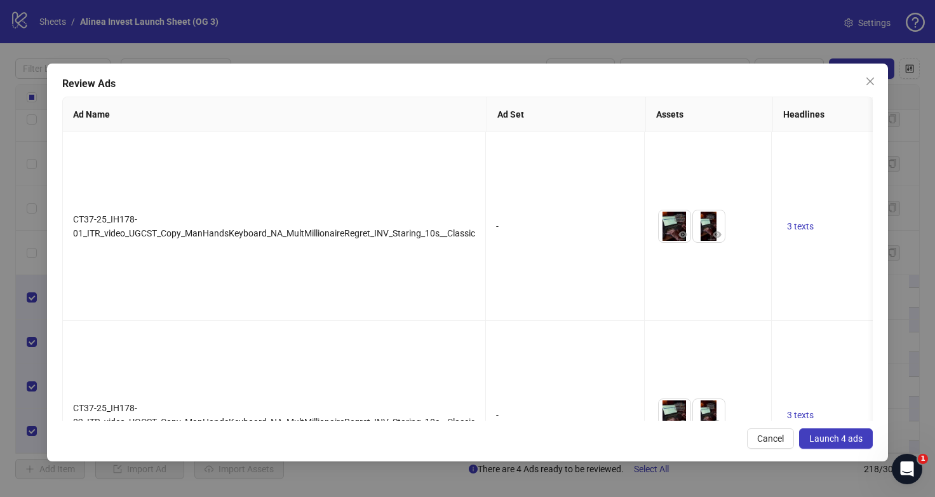
click at [835, 438] on span "Launch 4 ads" at bounding box center [836, 438] width 53 height 10
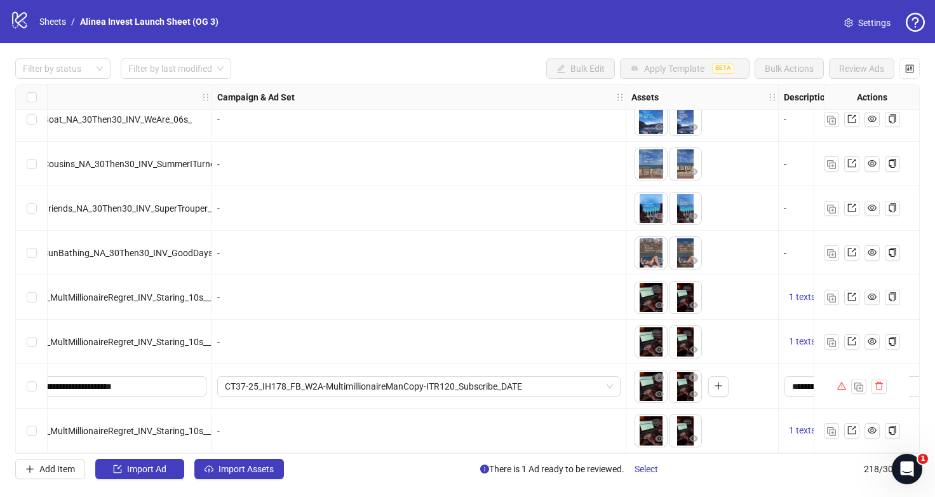
scroll to position [9359, 391]
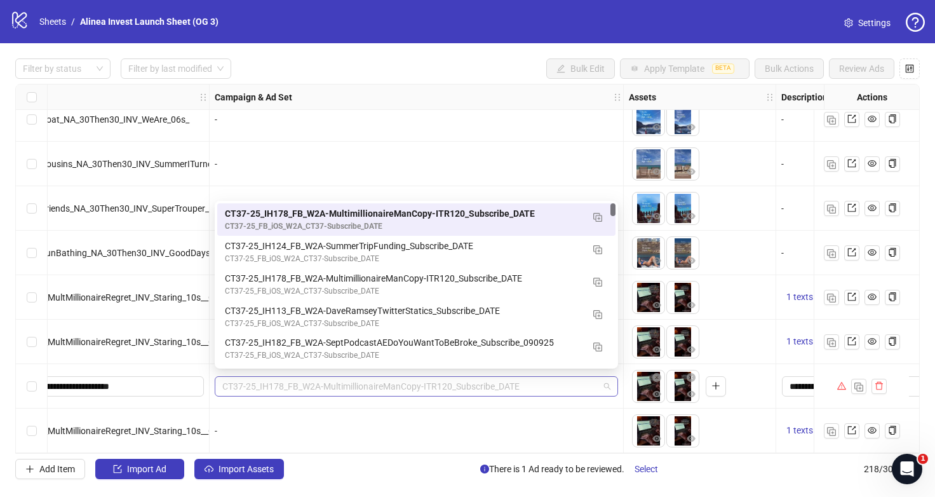
click at [553, 381] on span "CT37-25_IH178_FB_W2A-MultimillionaireManCopy-ITR120_Subscribe_DATE" at bounding box center [416, 386] width 388 height 19
click at [749, 367] on div "To pick up a draggable item, press the space bar. While dragging, use the arrow…" at bounding box center [700, 386] width 142 height 39
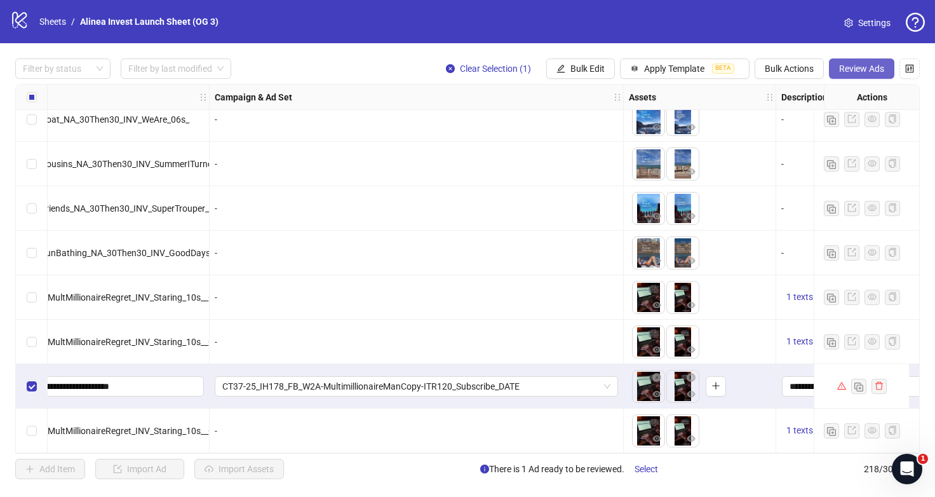
click at [842, 62] on button "Review Ads" at bounding box center [861, 68] width 65 height 20
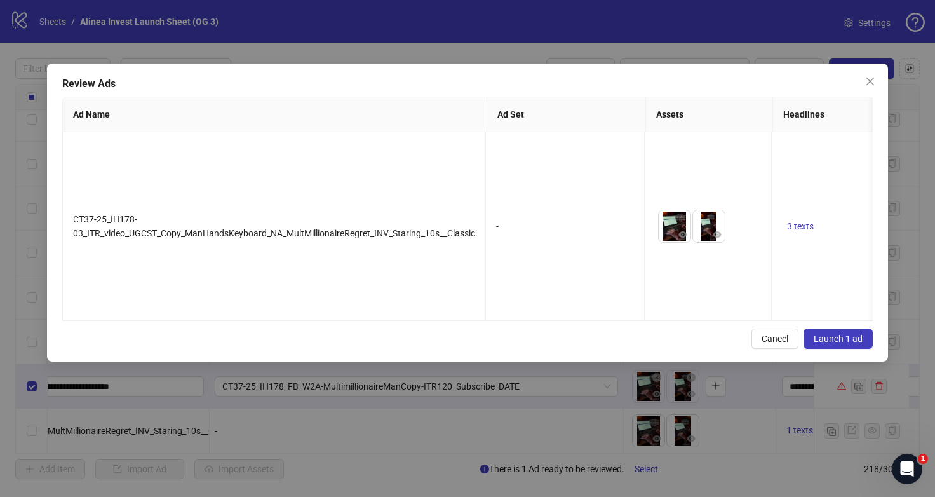
click at [850, 334] on span "Launch 1 ad" at bounding box center [838, 339] width 49 height 10
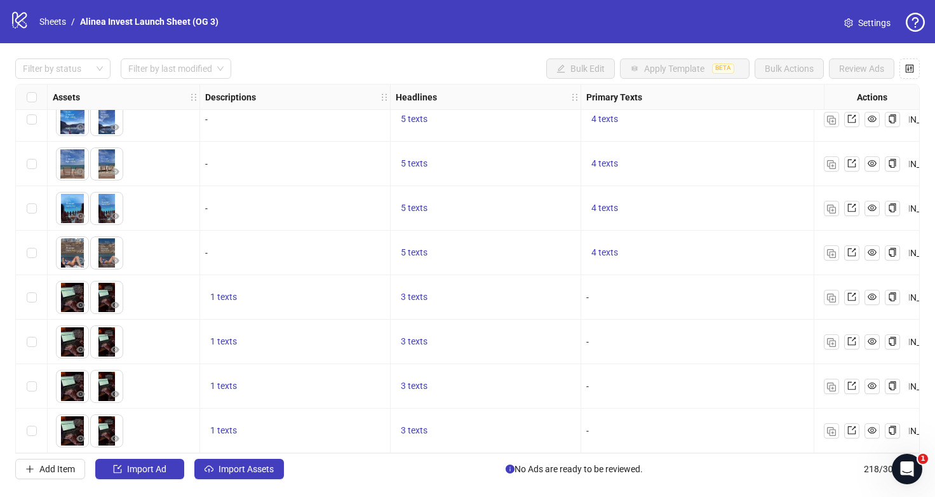
scroll to position [9359, 961]
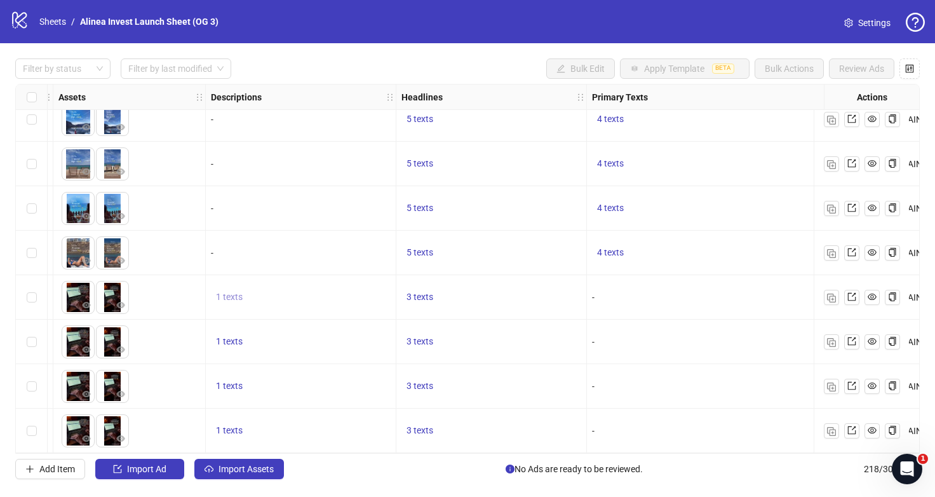
click at [229, 292] on span "1 texts" at bounding box center [229, 297] width 27 height 10
click at [358, 276] on div "Investing made simple with #Alinea" at bounding box center [358, 282] width 105 height 28
copy div "Investing made simple with #Alinea"
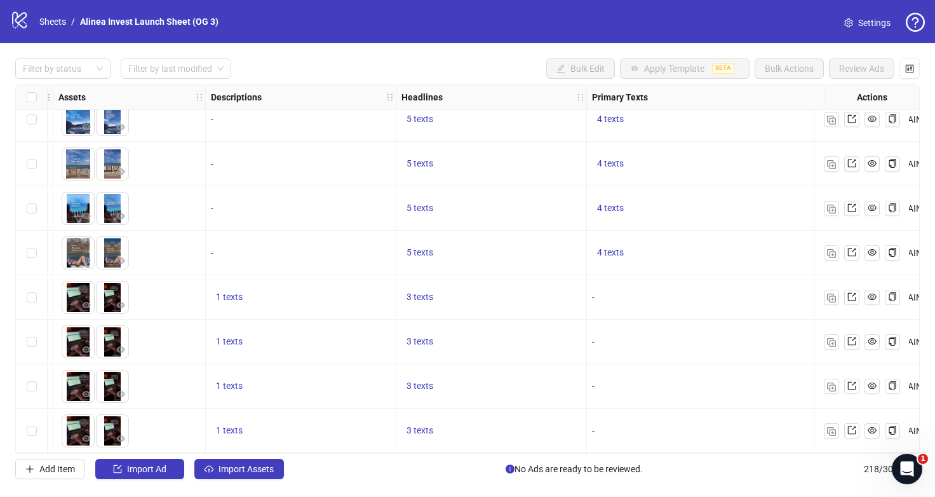
click at [32, 20] on div "logo/logo-mobile Sheets / Alinea Invest Launch Sheet (OG 3)" at bounding box center [117, 21] width 214 height 23
click at [6, 14] on div "logo/logo-mobile Sheets / Alinea Invest Launch Sheet (OG 3) Settings" at bounding box center [467, 21] width 935 height 43
click at [15, 17] on icon "logo/logo-mobile" at bounding box center [19, 19] width 19 height 19
click at [45, 25] on link "Sheets" at bounding box center [53, 22] width 32 height 14
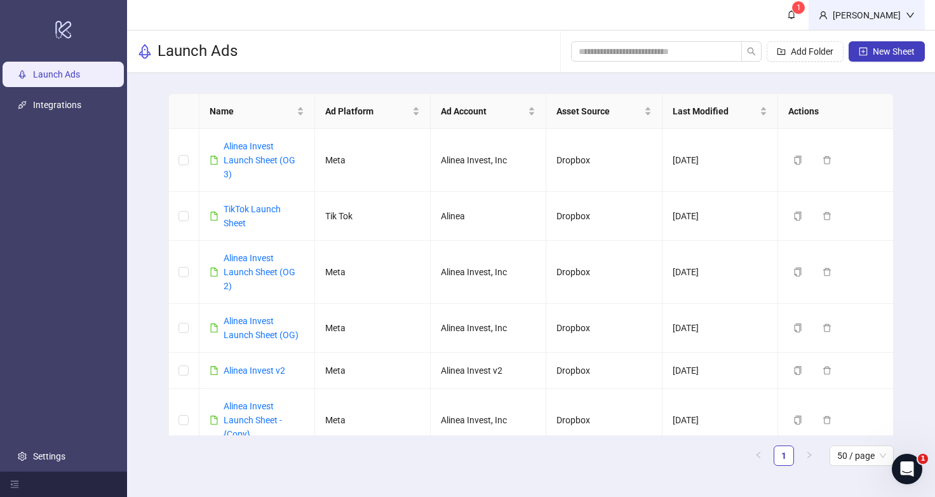
click at [888, 22] on div "Gracie" at bounding box center [867, 15] width 116 height 30
click at [264, 148] on link "Alinea Invest Launch Sheet (OG 3)" at bounding box center [260, 160] width 72 height 38
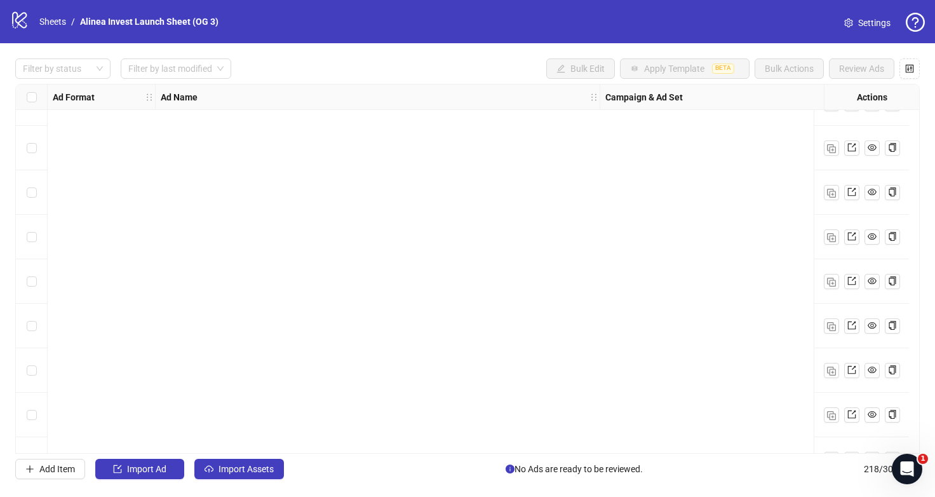
scroll to position [9359, 0]
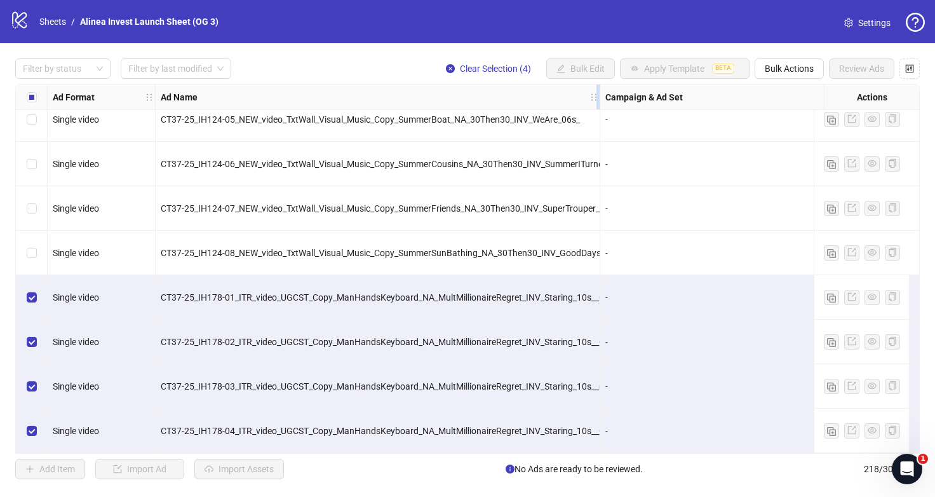
drag, startPoint x: 599, startPoint y: 97, endPoint x: 700, endPoint y: 102, distance: 101.8
click at [702, 97] on div "Ad Format Ad Name Campaign & Ad Set Assets Descriptions Headlines Primary Texts…" at bounding box center [735, 97] width 1374 height 0
click at [649, 305] on div "CT37-25_IH178-01_ITR_video_UGCST_Copy_ManHandsKeyboard_NA_MultMillionaireRegret…" at bounding box center [430, 297] width 548 height 44
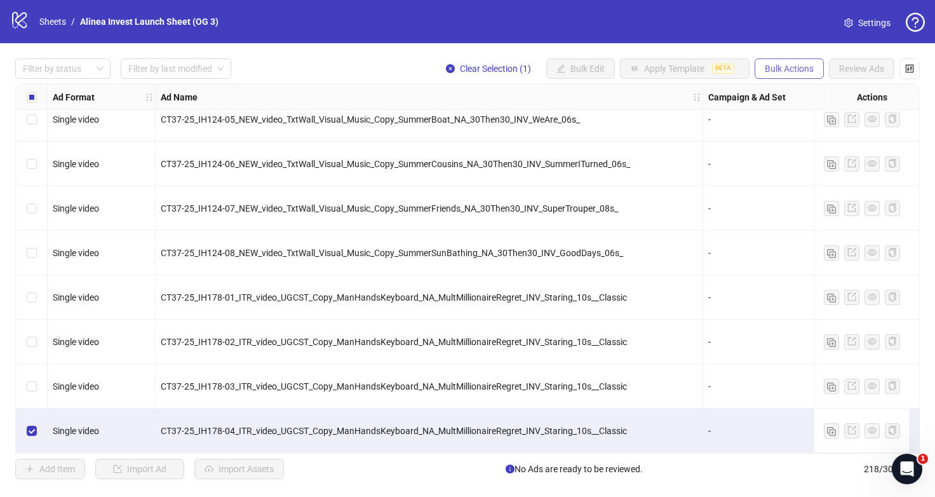
click at [797, 71] on span "Bulk Actions" at bounding box center [789, 69] width 49 height 10
click at [808, 53] on div "Filter by status Filter by last modified Clear Selection (1) Bulk Edit Apply Te…" at bounding box center [467, 268] width 935 height 451
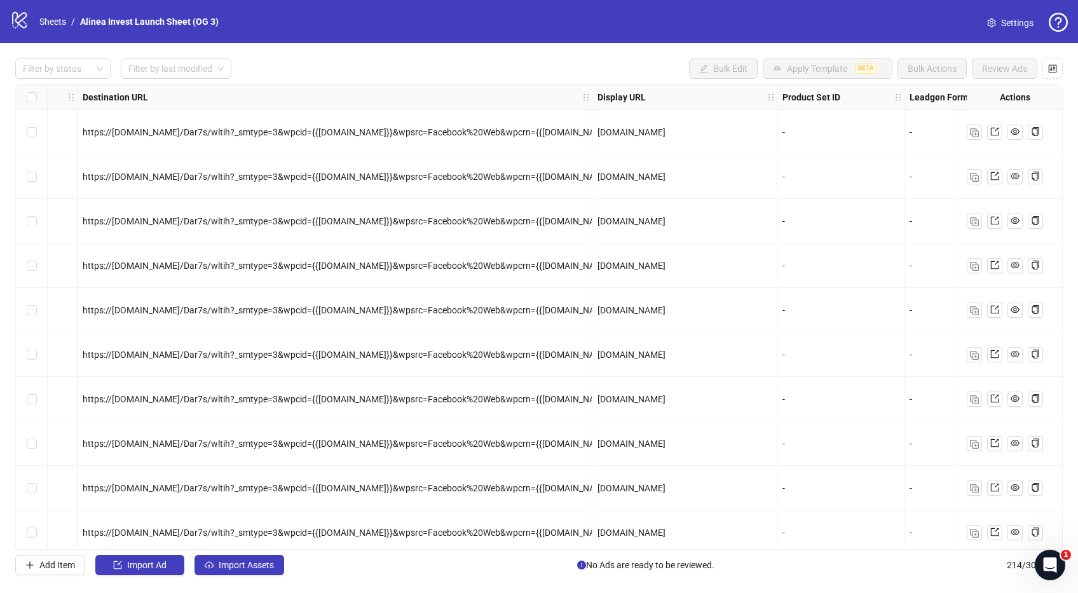
scroll to position [0, 1547]
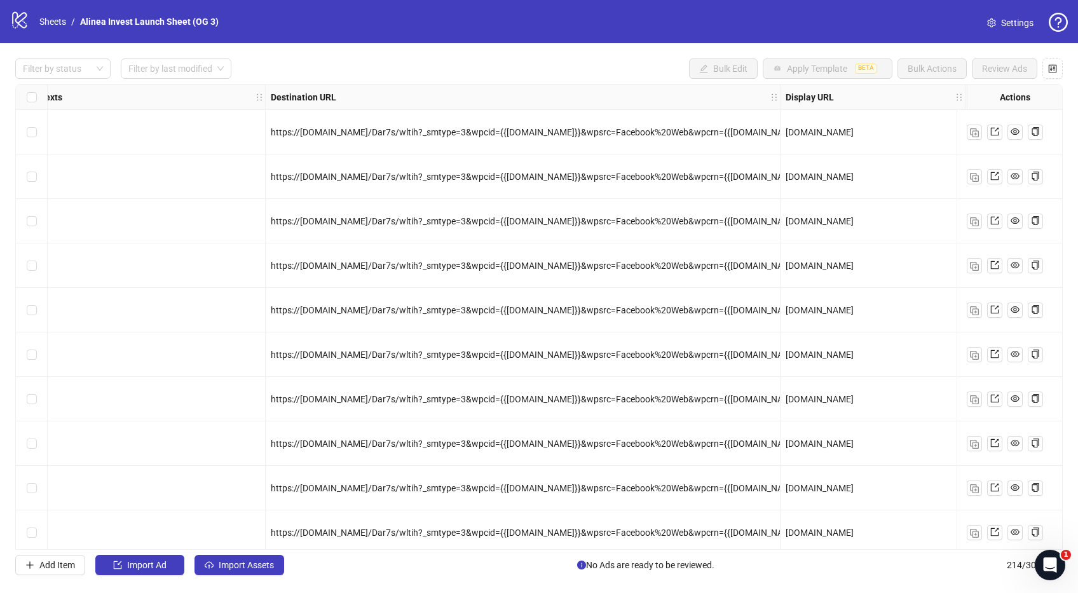
click at [330, 170] on div "https://[DOMAIN_NAME]/Dar7s/wltih?_smtype=3&wpcid={{[DOMAIN_NAME]}}&wpsrc=Faceb…" at bounding box center [523, 177] width 504 height 14
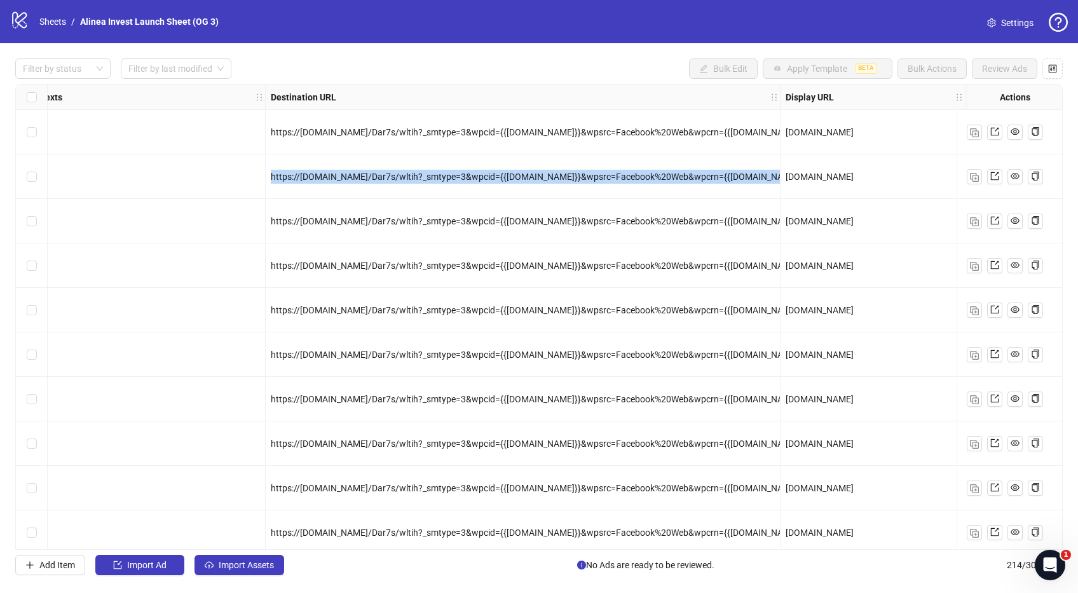
click at [330, 170] on div "https://[DOMAIN_NAME]/Dar7s/wltih?_smtype=3&wpcid={{[DOMAIN_NAME]}}&wpsrc=Faceb…" at bounding box center [523, 177] width 504 height 14
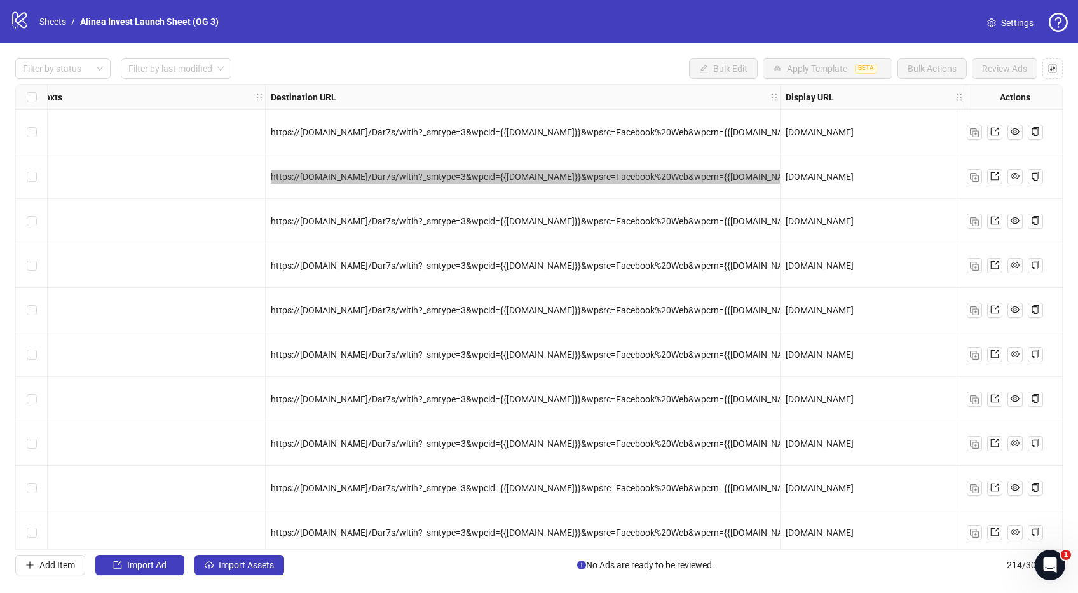
scroll to position [1, 1702]
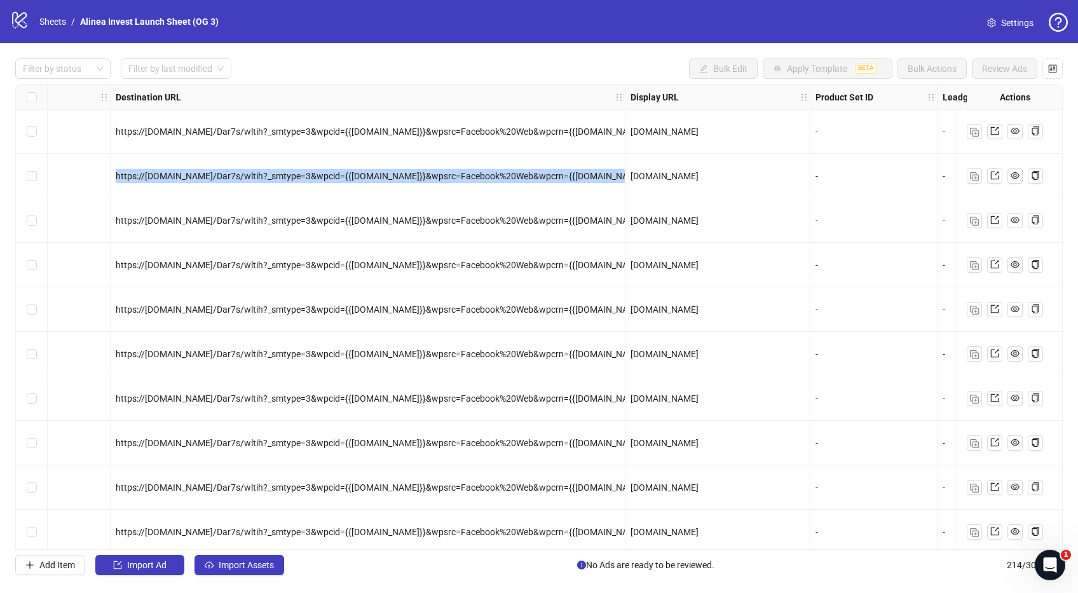
click at [667, 174] on span "[DOMAIN_NAME]" at bounding box center [664, 176] width 68 height 10
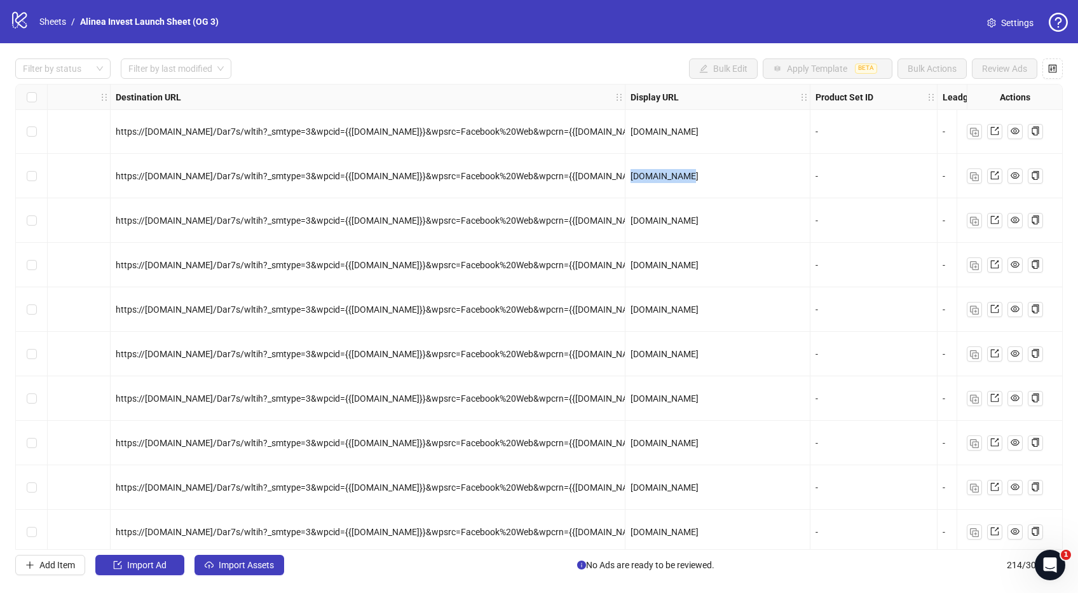
click at [667, 174] on span "[DOMAIN_NAME]" at bounding box center [664, 176] width 68 height 10
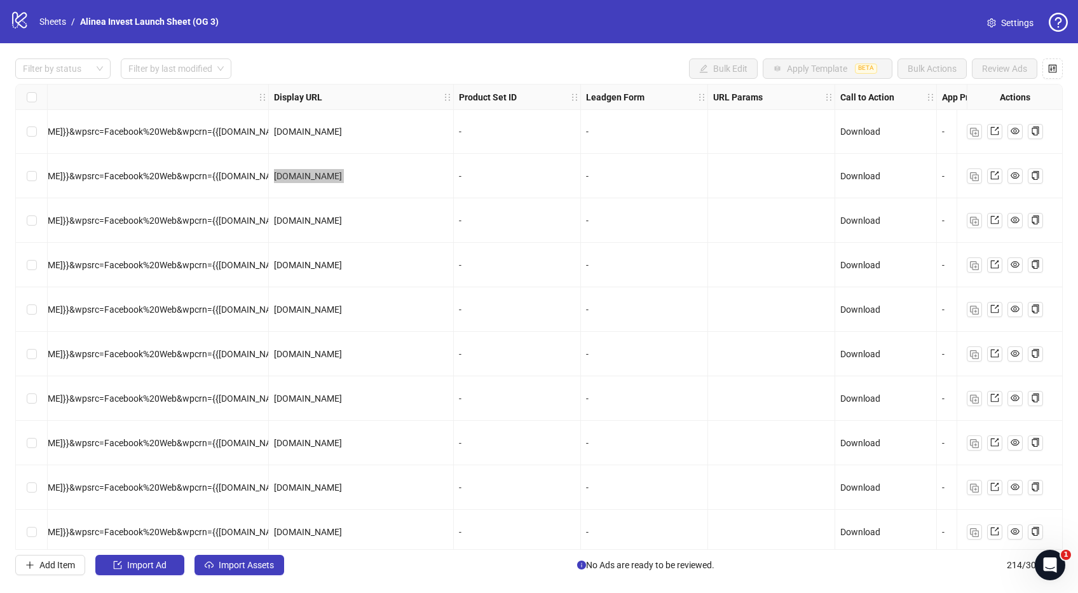
scroll to position [1, 2166]
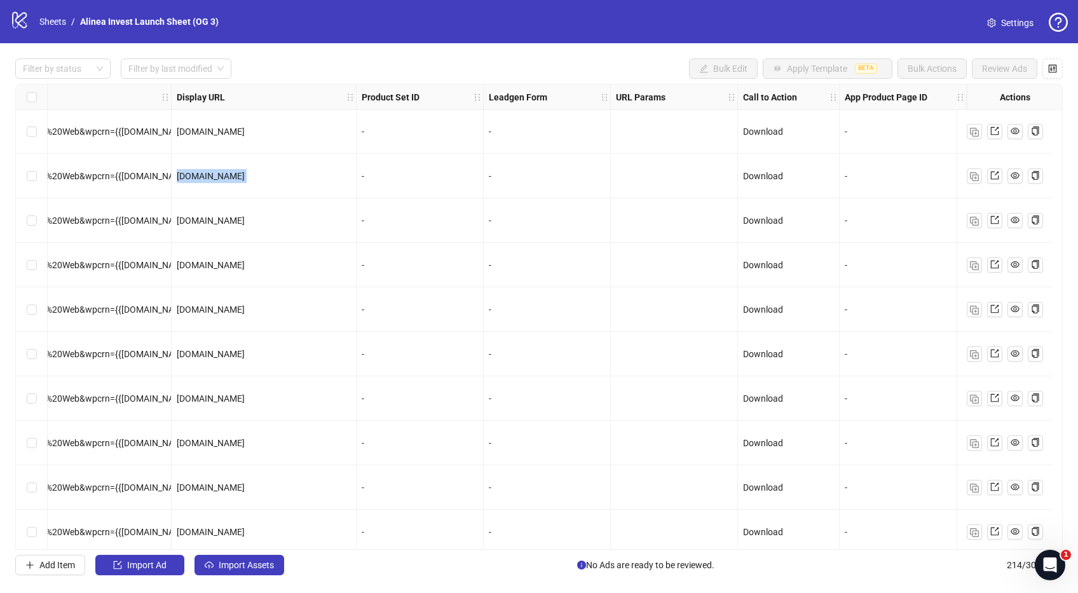
click at [752, 174] on span "Download" at bounding box center [763, 176] width 40 height 10
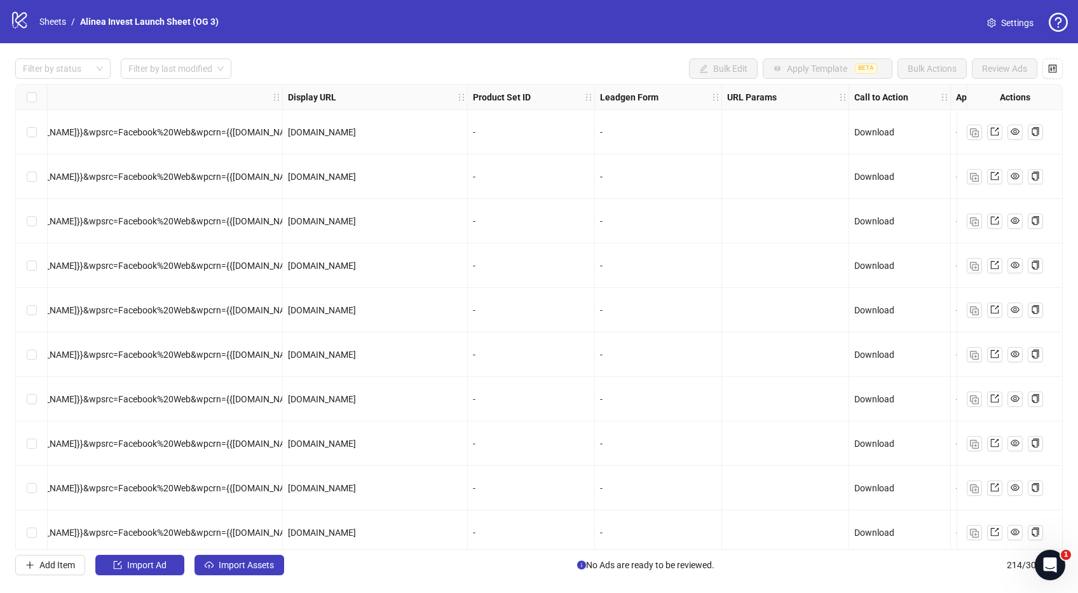
scroll to position [0, 2166]
